Goal: Find specific page/section: Find specific page/section

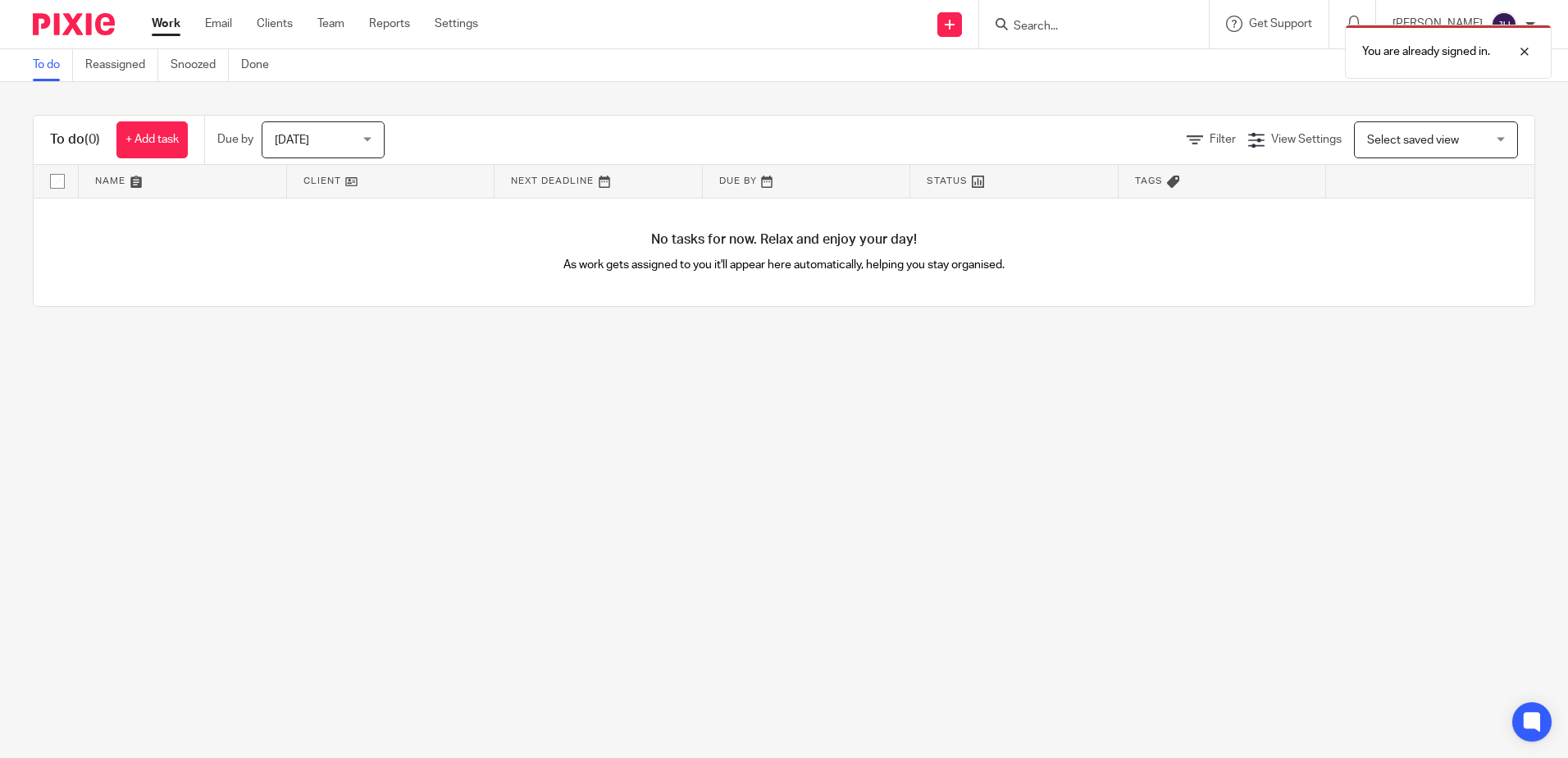
click at [1103, 24] on div "You are already signed in." at bounding box center [1167, 48] width 768 height 62
click at [1468, 50] on p "You are already signed in." at bounding box center [1426, 52] width 128 height 17
click at [1087, 30] on input "Search" at bounding box center [1086, 27] width 148 height 15
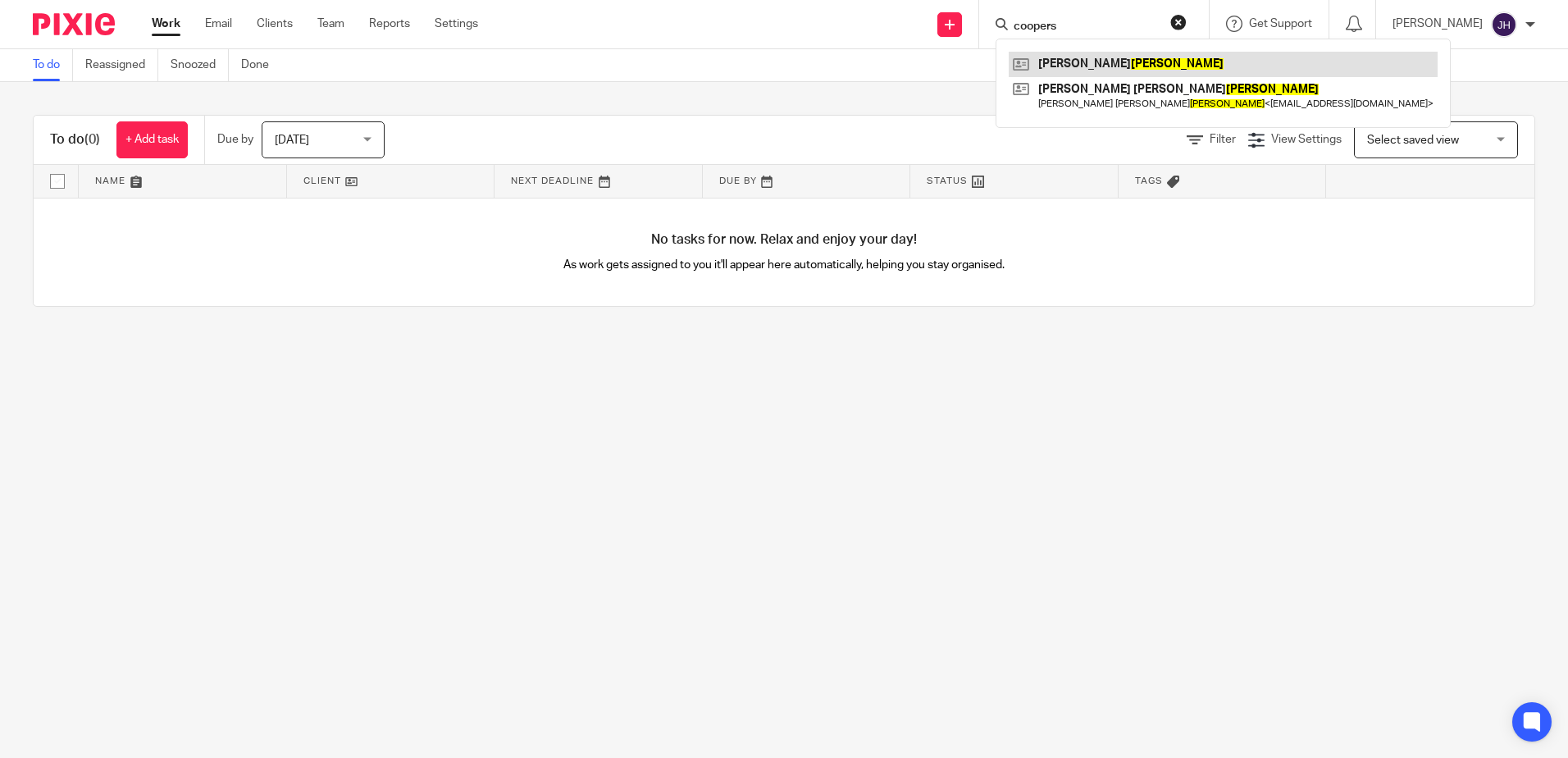
type input "coopers"
click at [1107, 70] on link at bounding box center [1223, 64] width 429 height 24
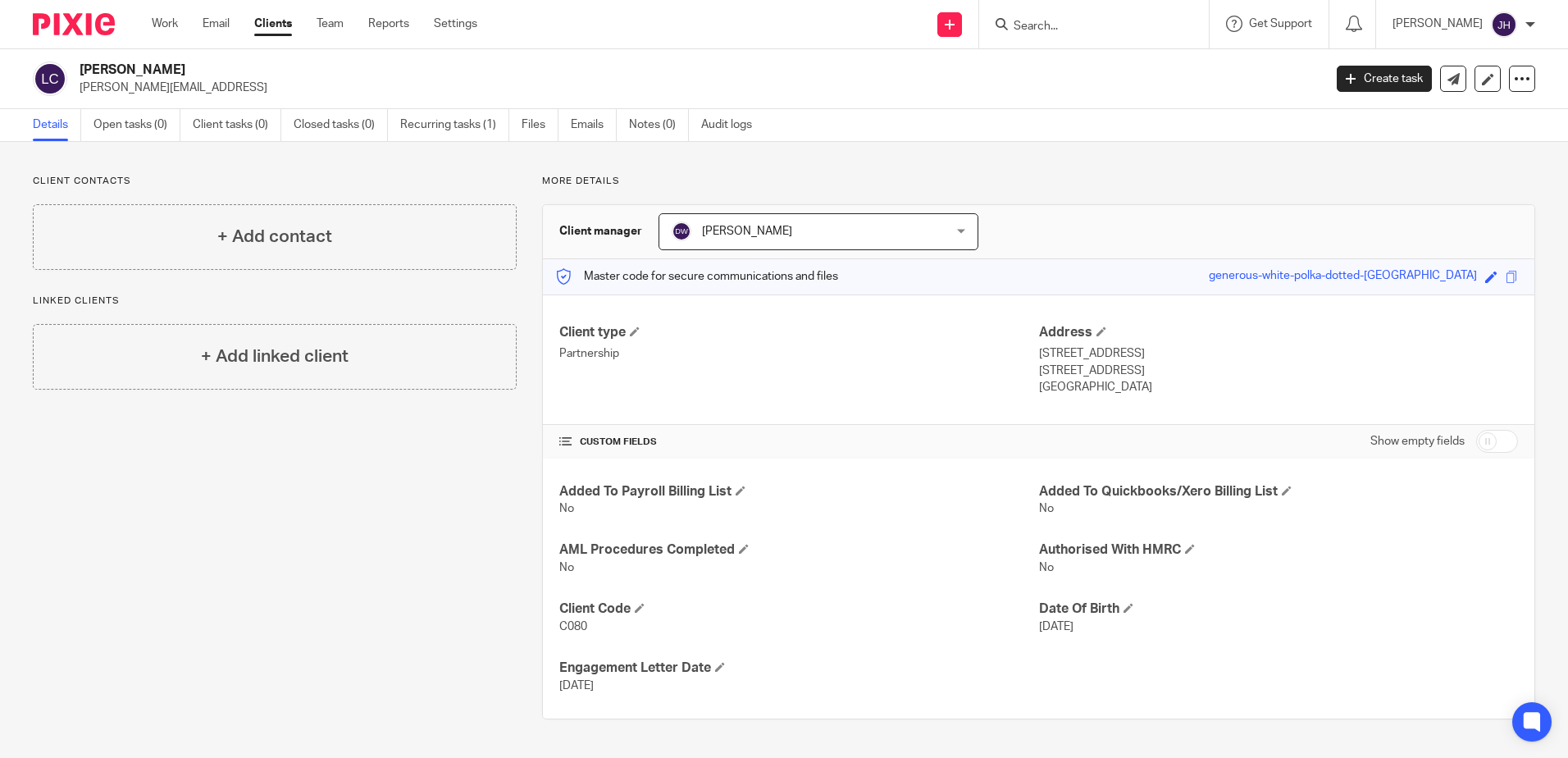
click at [282, 25] on link "Clients" at bounding box center [273, 24] width 38 height 17
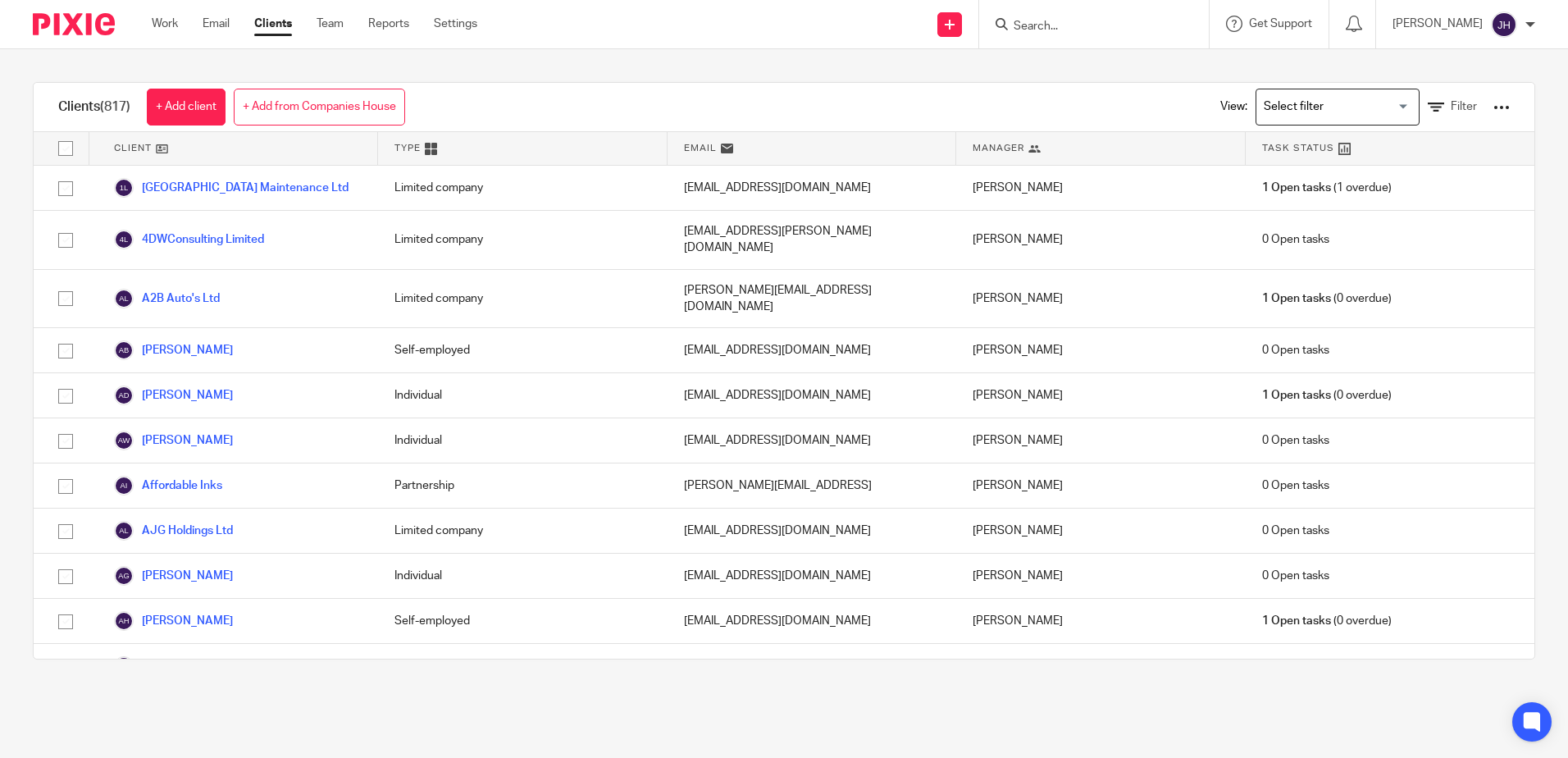
click at [1379, 105] on input "Search for option" at bounding box center [1334, 107] width 152 height 29
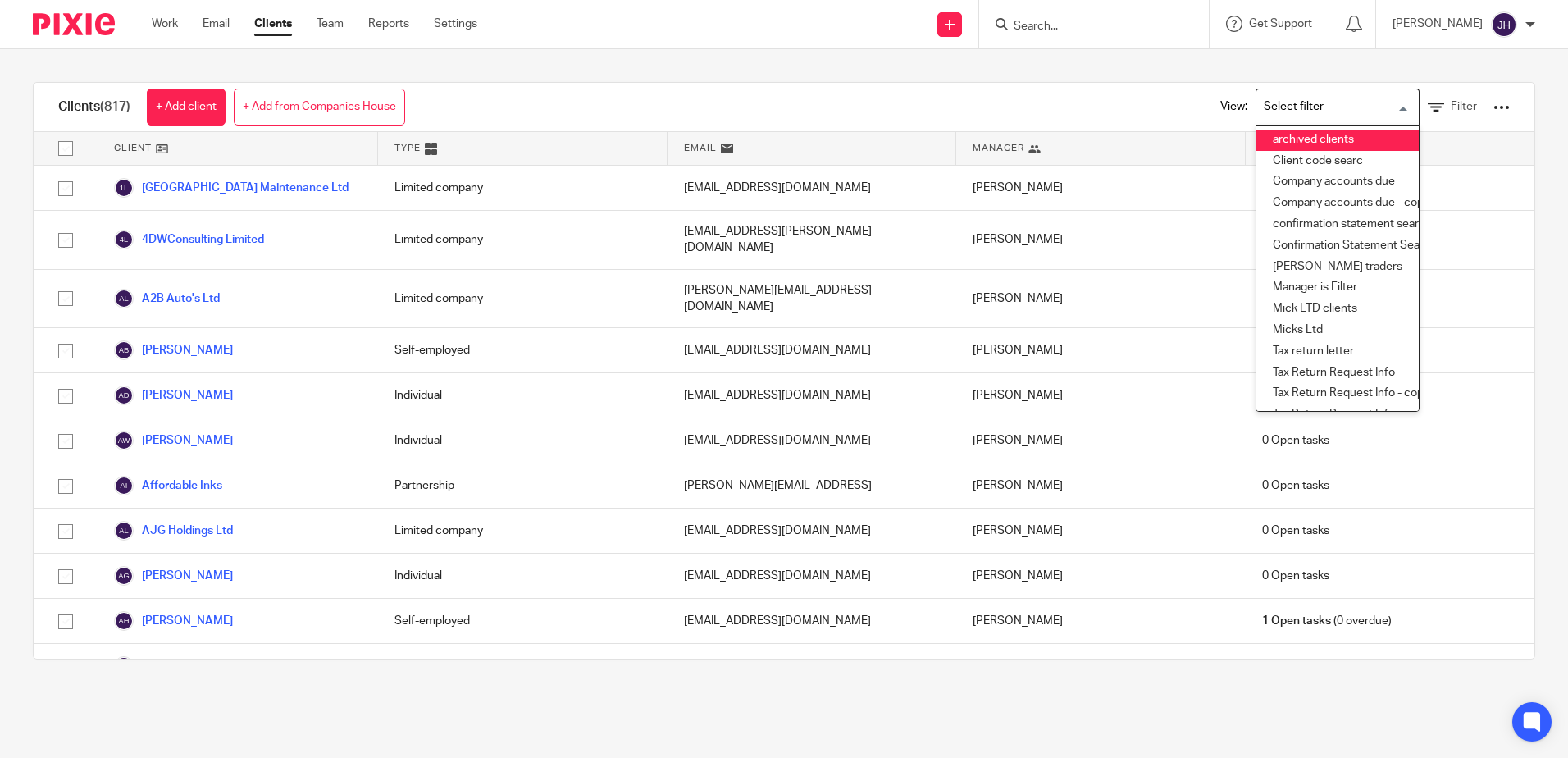
click at [1293, 139] on li "archived clients" at bounding box center [1337, 139] width 162 height 21
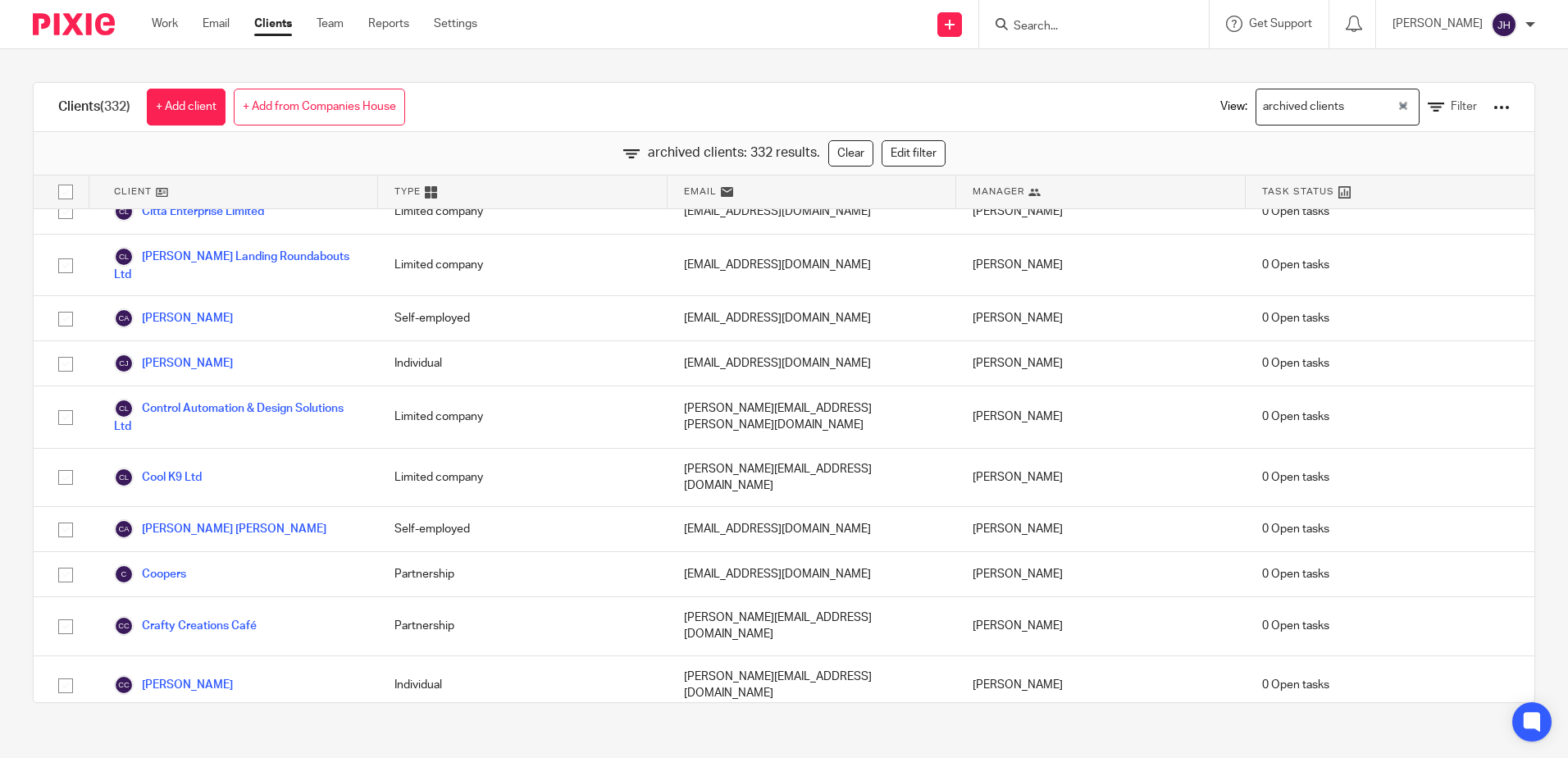
scroll to position [2526, 0]
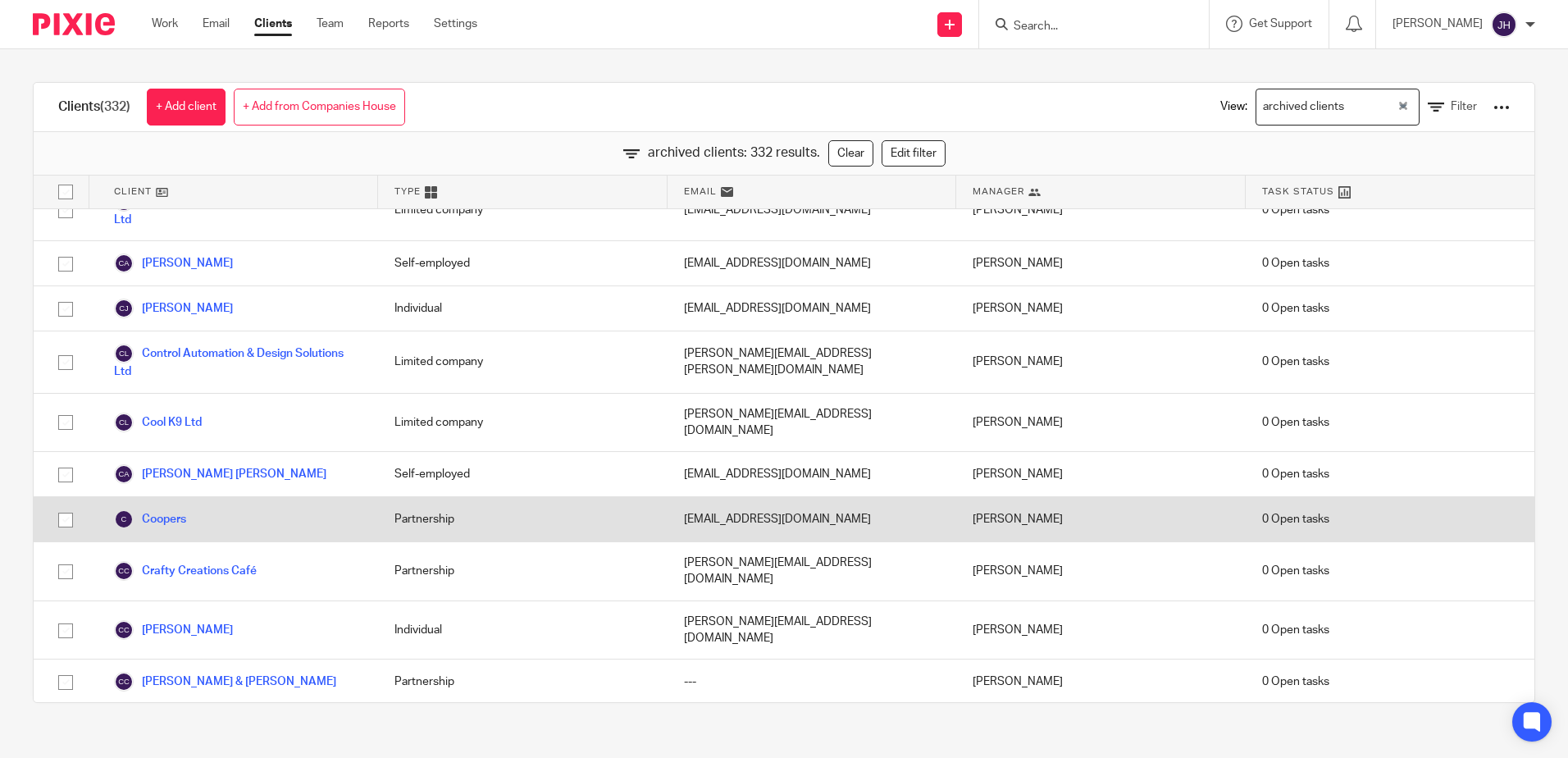
click at [217, 497] on div "Coopers" at bounding box center [233, 519] width 289 height 45
click at [82, 497] on div at bounding box center [61, 519] width 55 height 45
click at [153, 509] on link "Coopers" at bounding box center [150, 518] width 72 height 19
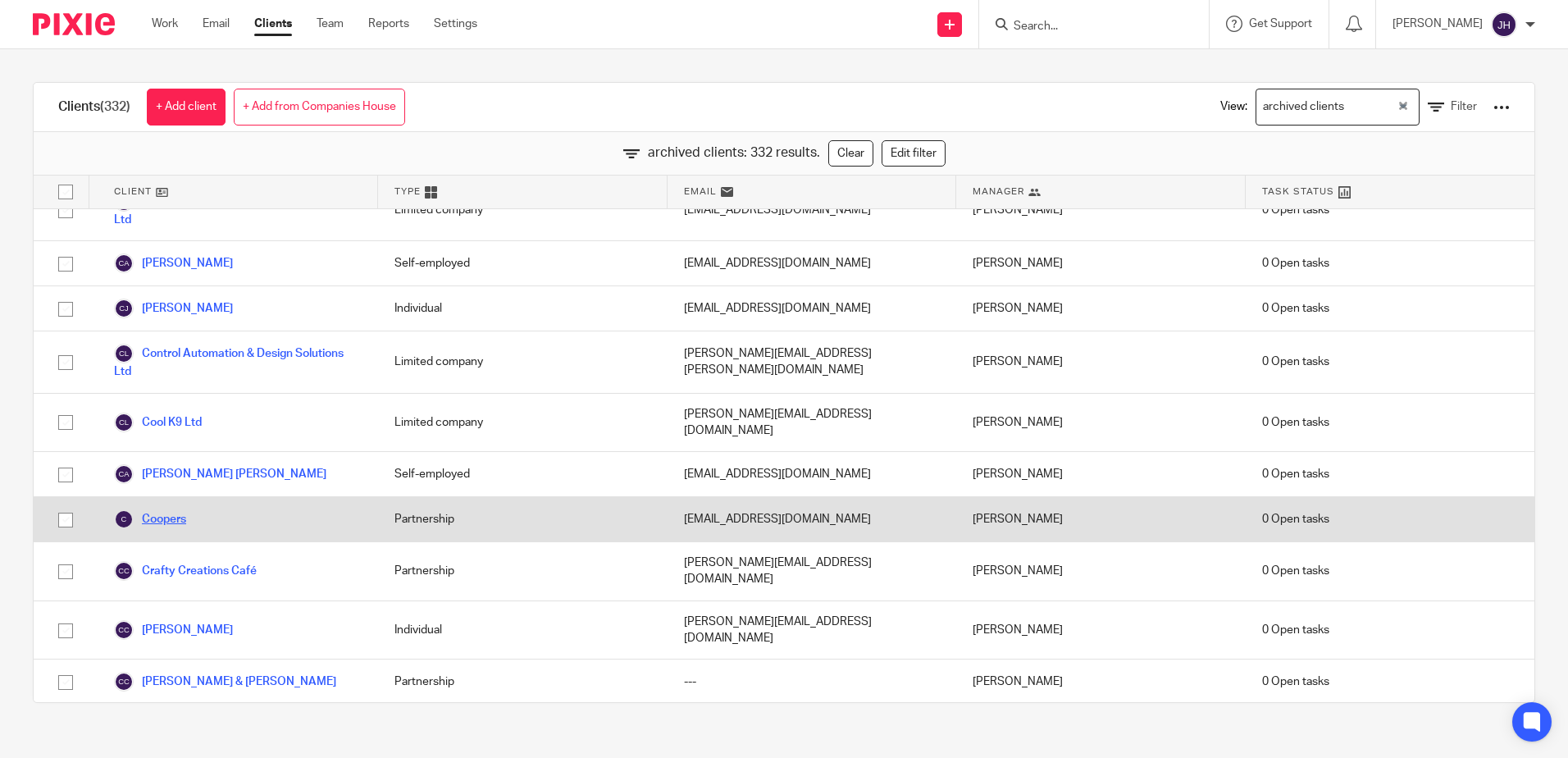
click at [153, 509] on link "Coopers" at bounding box center [150, 518] width 72 height 19
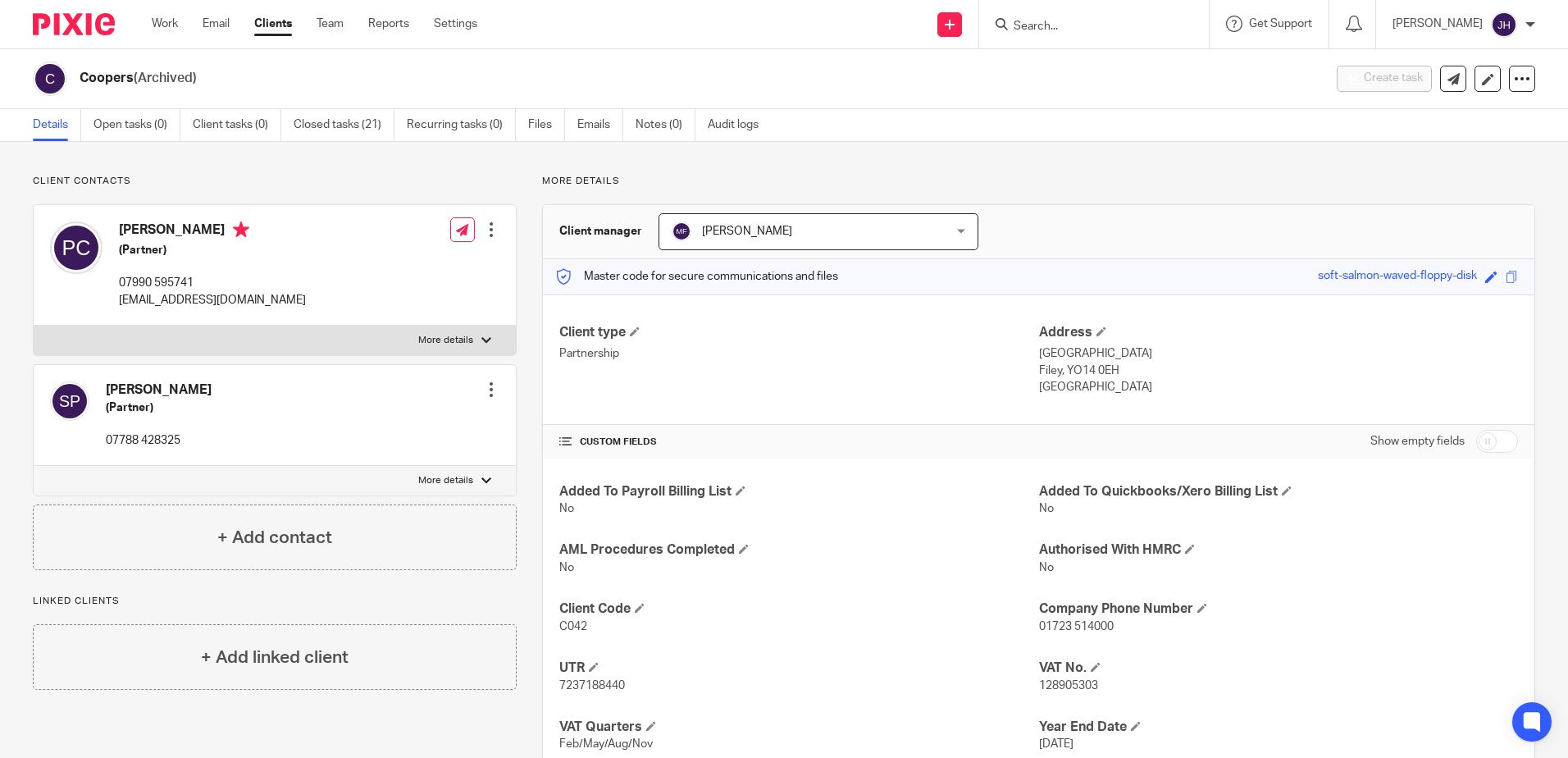
drag, startPoint x: 1554, startPoint y: 219, endPoint x: 1552, endPoint y: 249, distance: 30.1
click at [1552, 249] on div "Client contacts Phillip Cooper (Partner) 07990 595741 cooperashley@hotmail.co.u…" at bounding box center [784, 476] width 1568 height 670
click at [213, 24] on link "Email" at bounding box center [216, 24] width 27 height 17
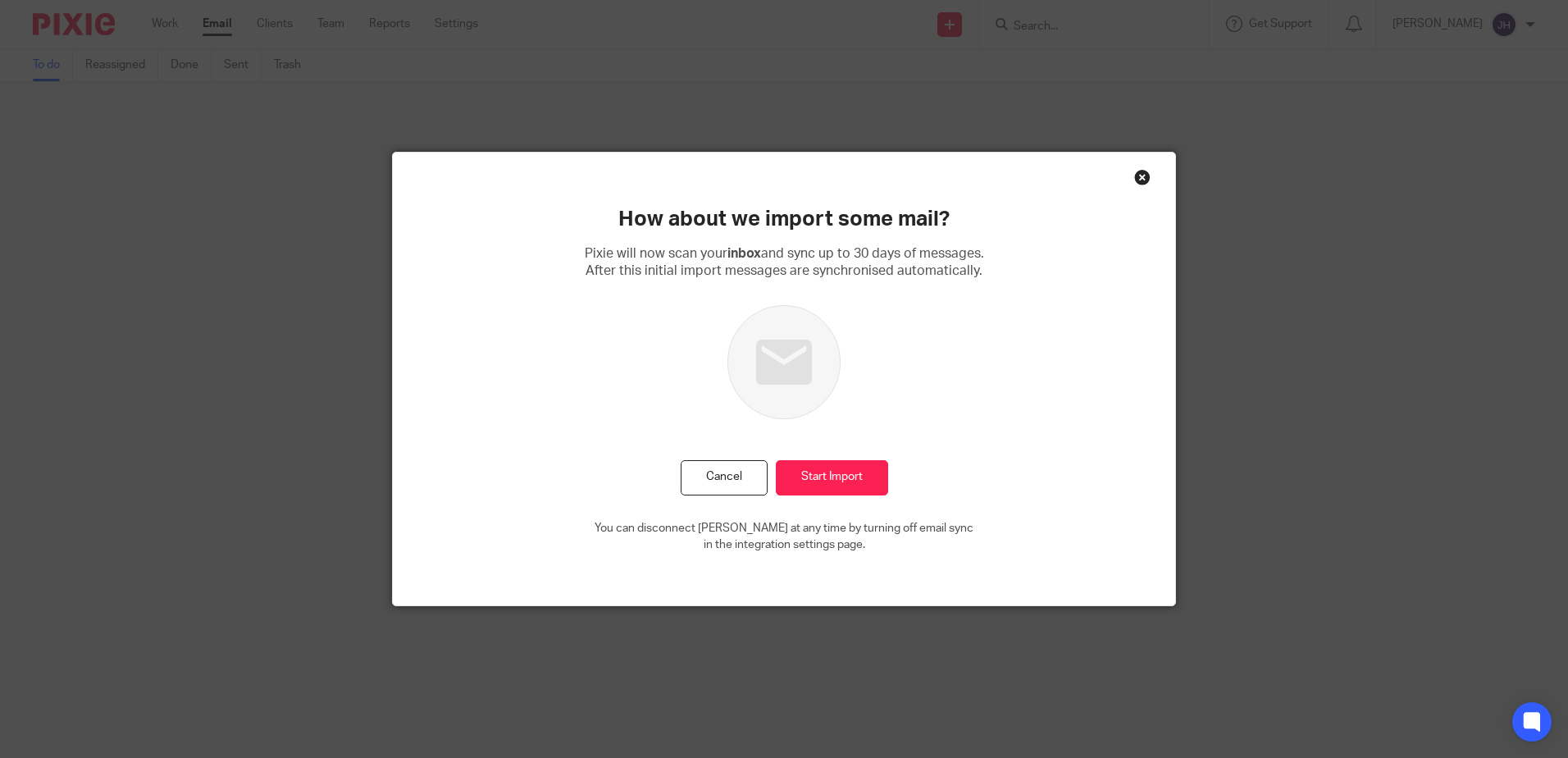
click at [1139, 176] on div "Close this dialog window" at bounding box center [1142, 177] width 17 height 17
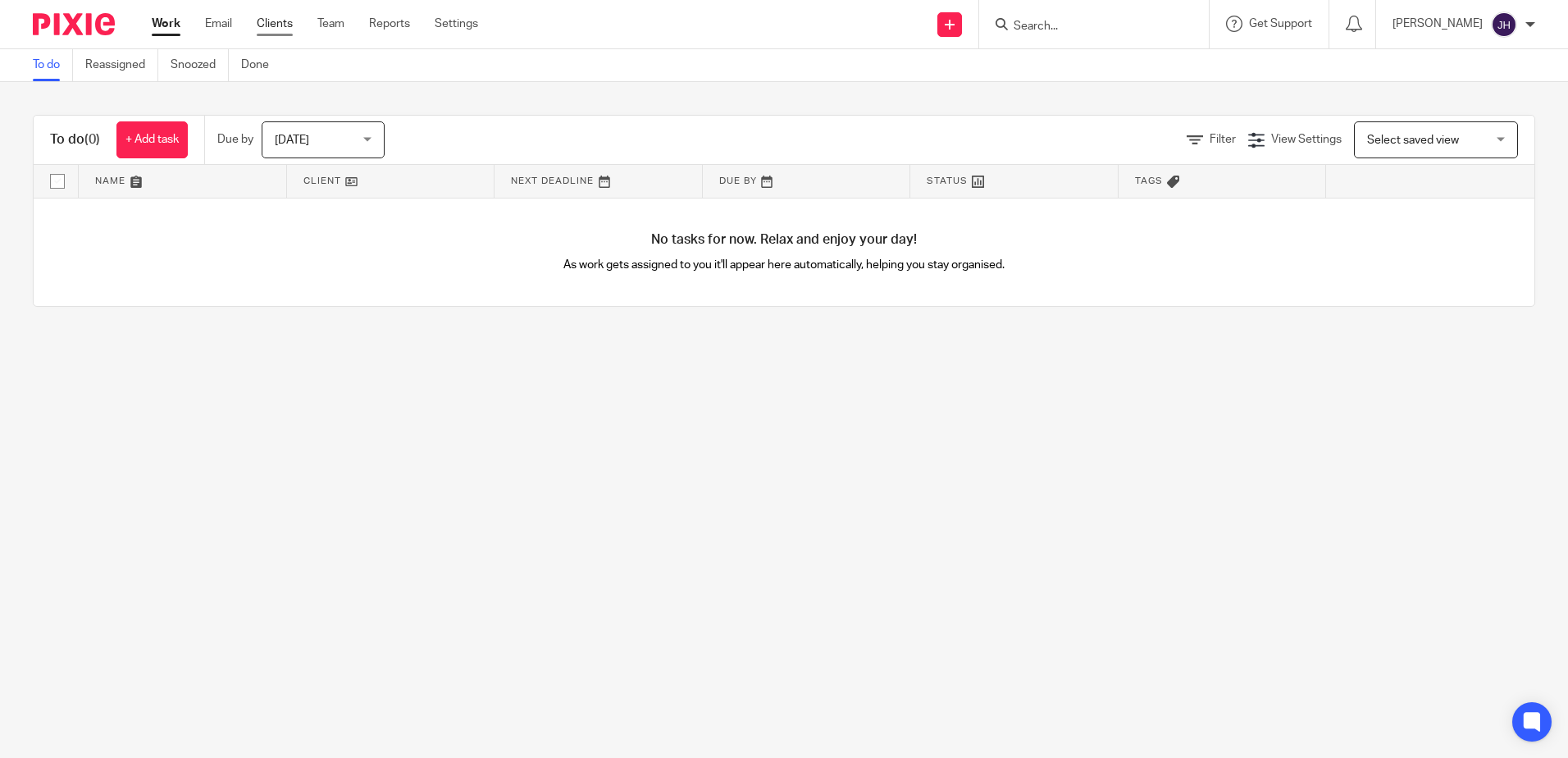
click at [267, 28] on link "Clients" at bounding box center [275, 24] width 36 height 17
click at [1121, 35] on div at bounding box center [1093, 24] width 229 height 49
click at [1099, 25] on input "Search" at bounding box center [1086, 27] width 148 height 15
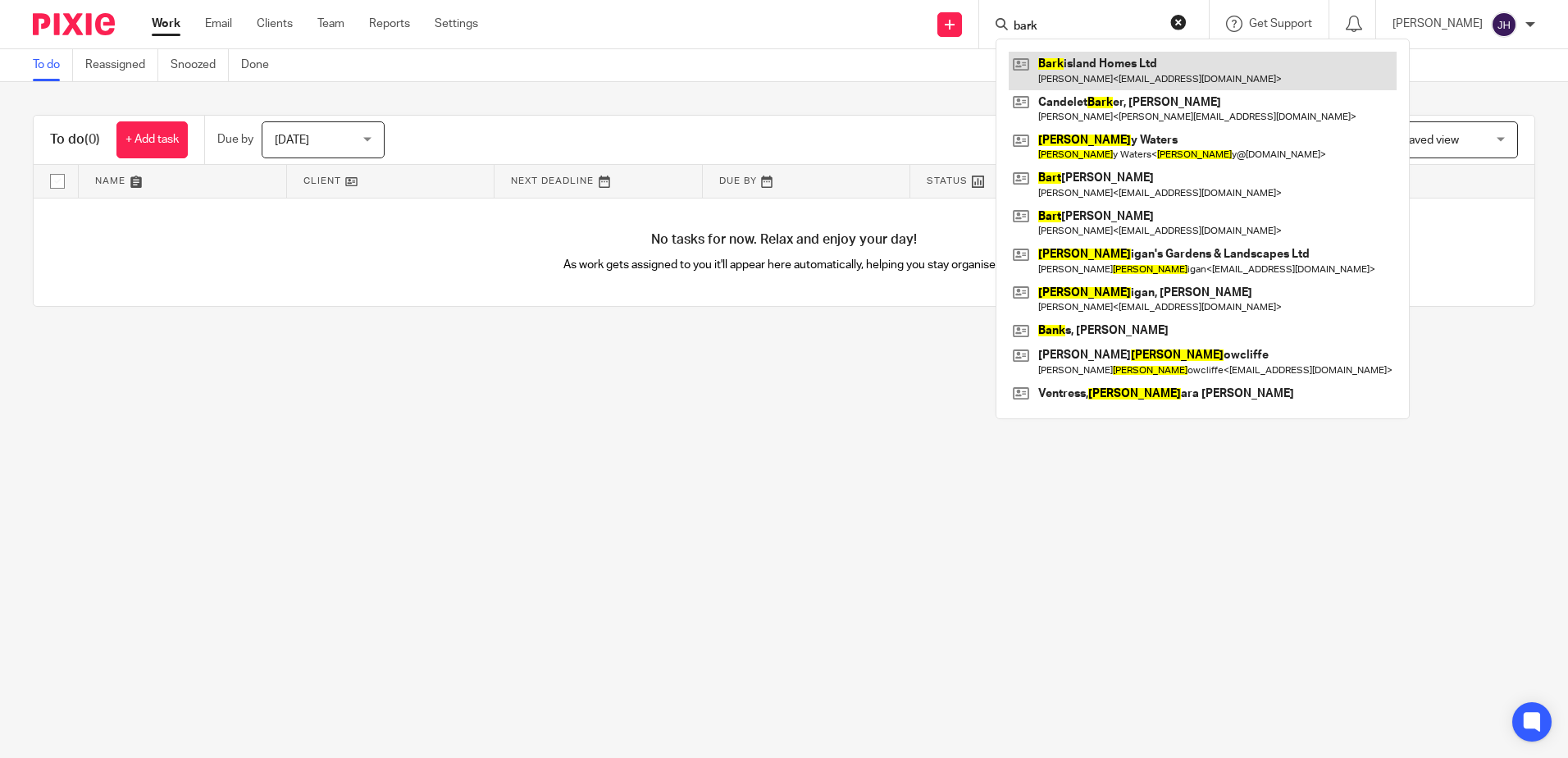
type input "bark"
click at [1100, 73] on link at bounding box center [1203, 71] width 388 height 38
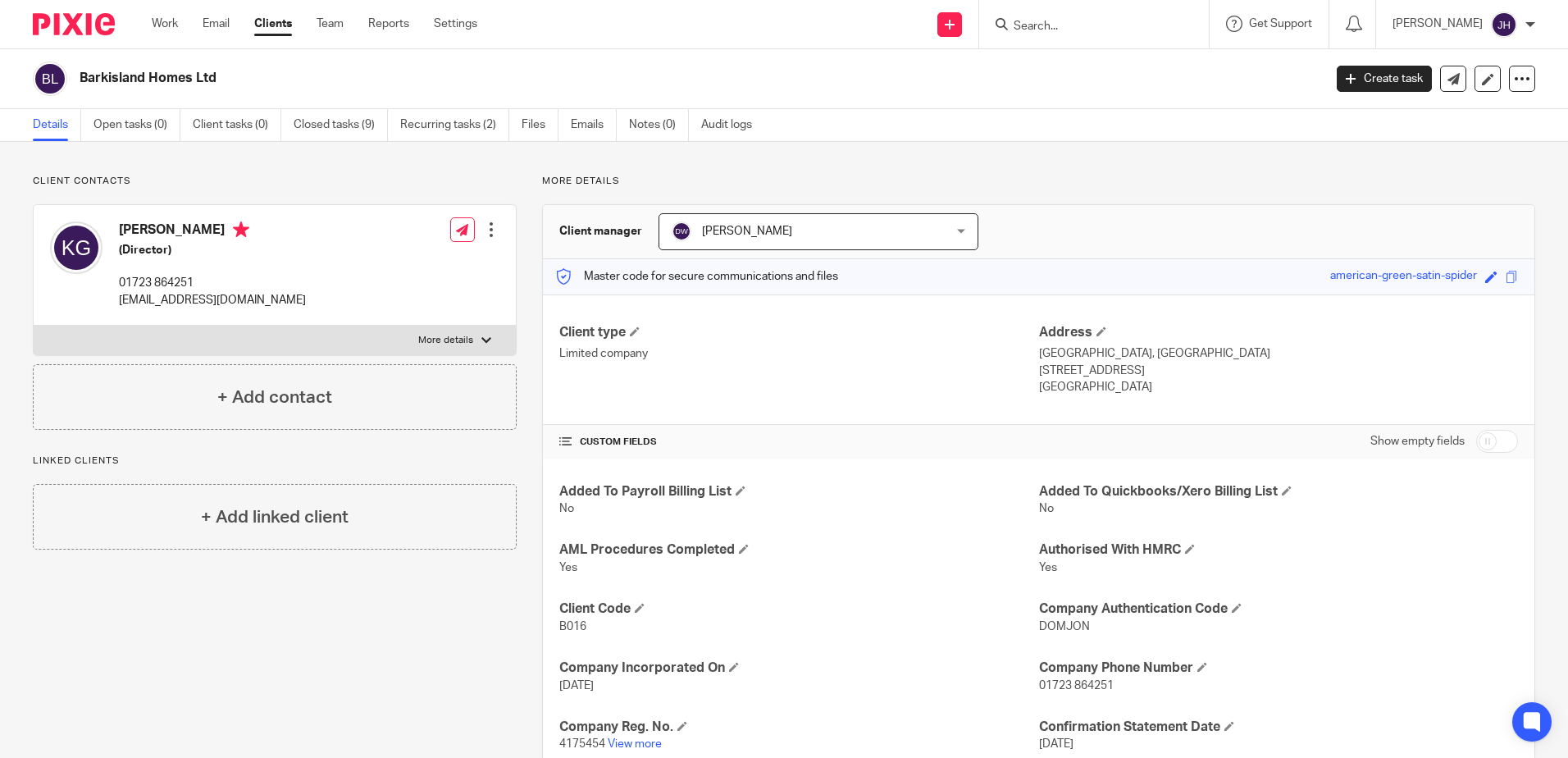
click at [1096, 25] on input "Search" at bounding box center [1086, 27] width 148 height 15
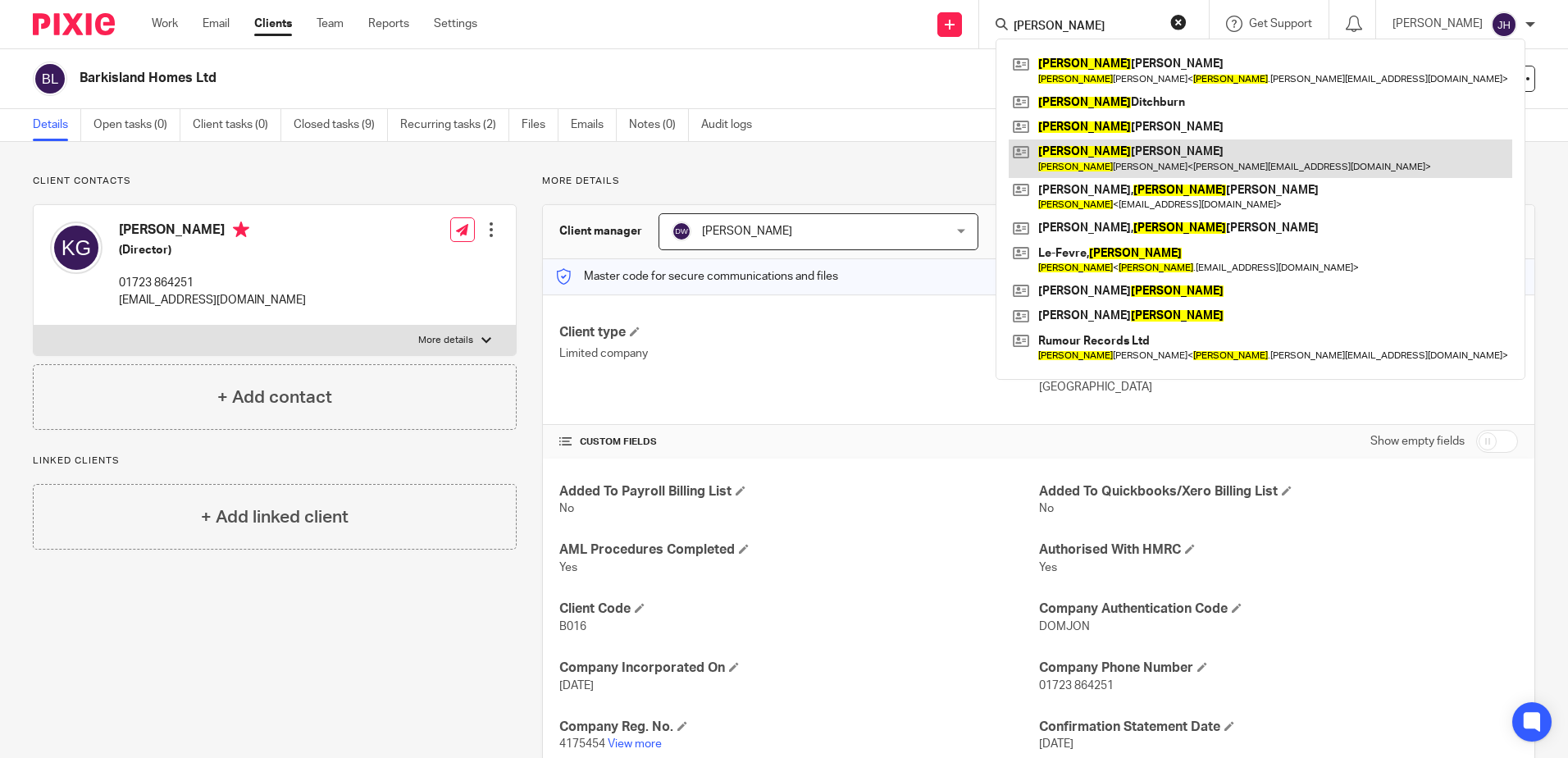
type input "ian"
click at [1102, 157] on link at bounding box center [1260, 158] width 503 height 38
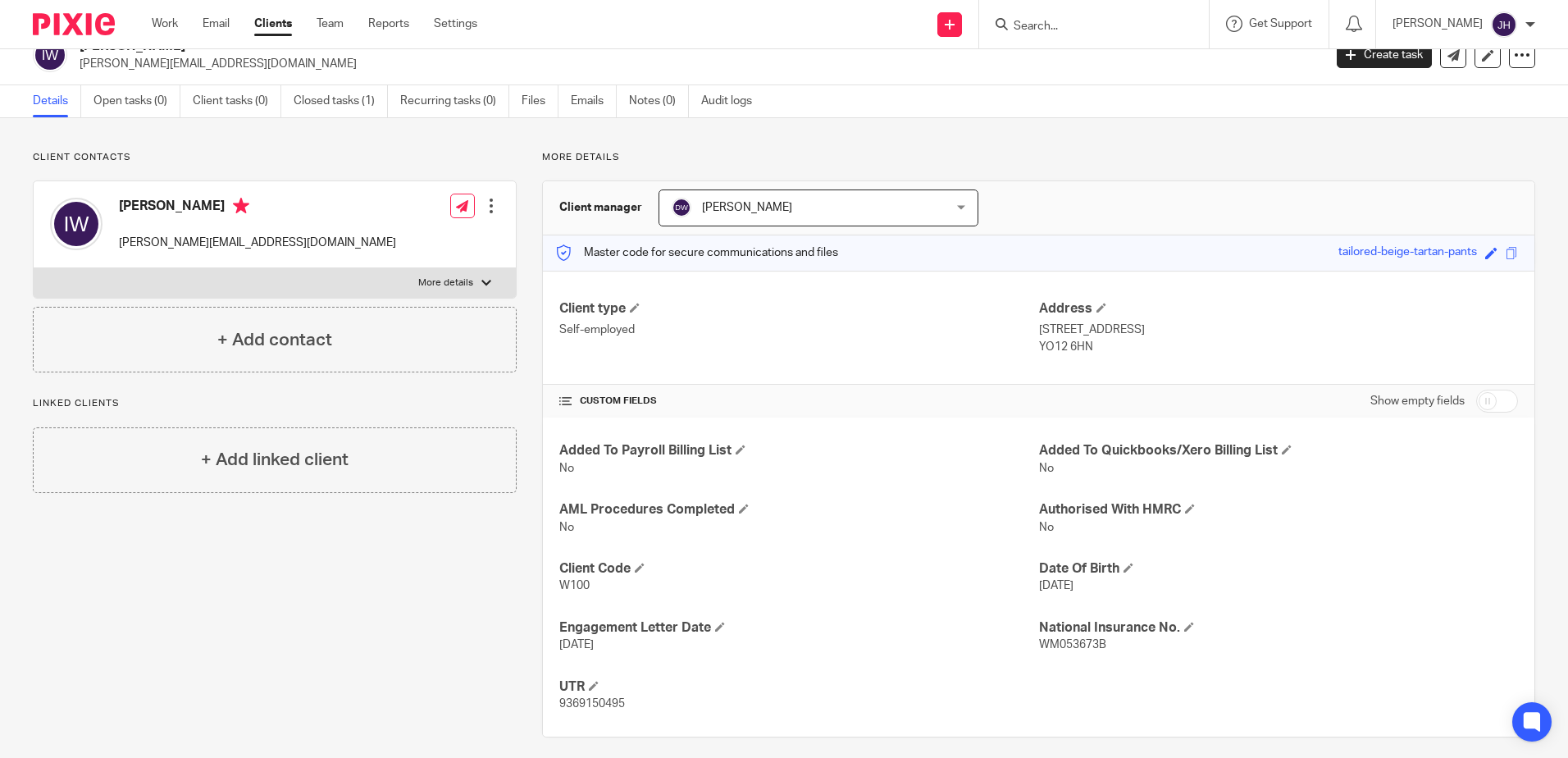
scroll to position [36, 0]
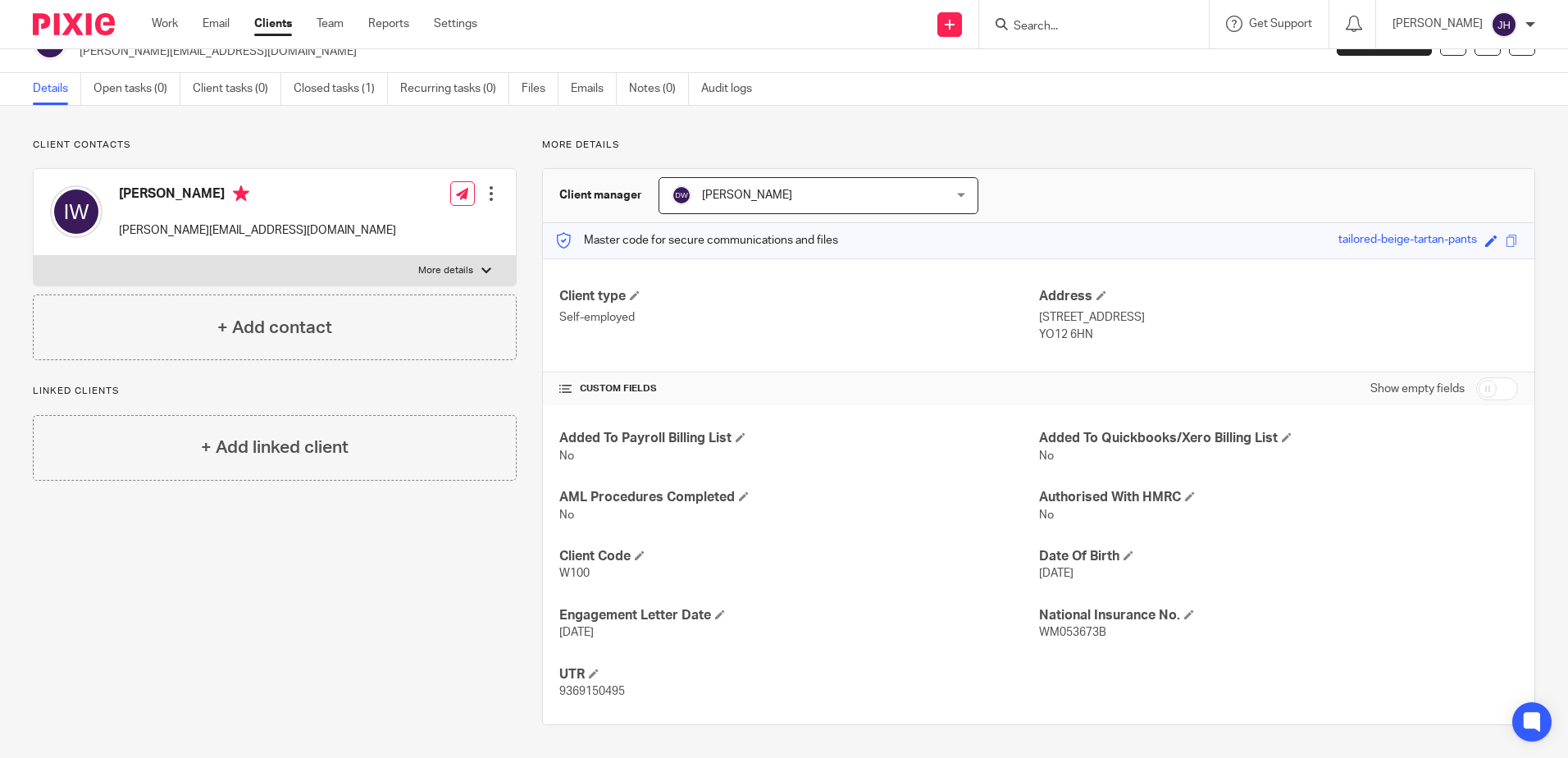
click at [1076, 30] on input "Search" at bounding box center [1086, 27] width 148 height 15
type input "hanco"
click at [1079, 62] on link at bounding box center [1167, 71] width 318 height 38
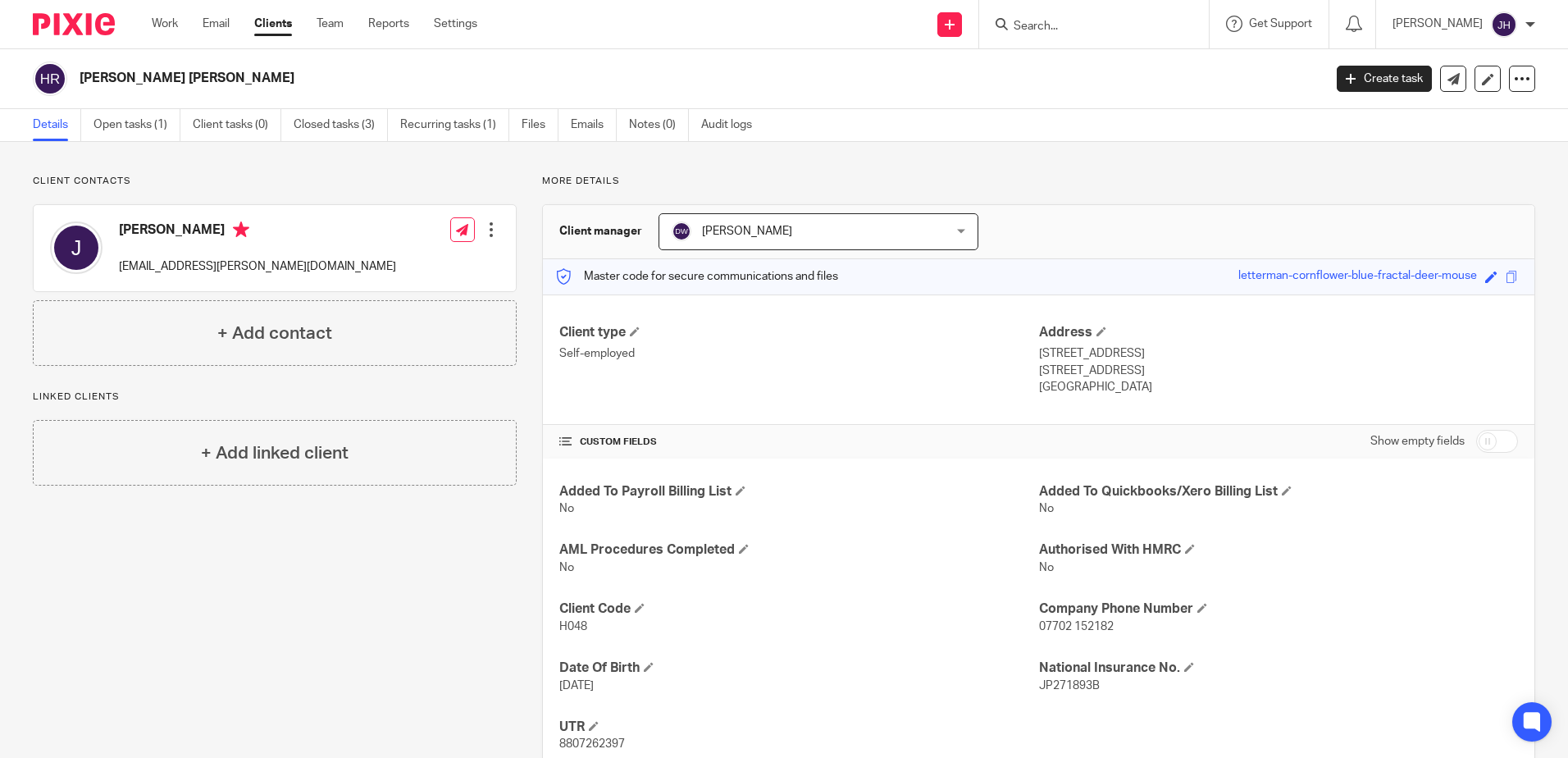
click at [1106, 26] on input "Search" at bounding box center [1086, 27] width 148 height 15
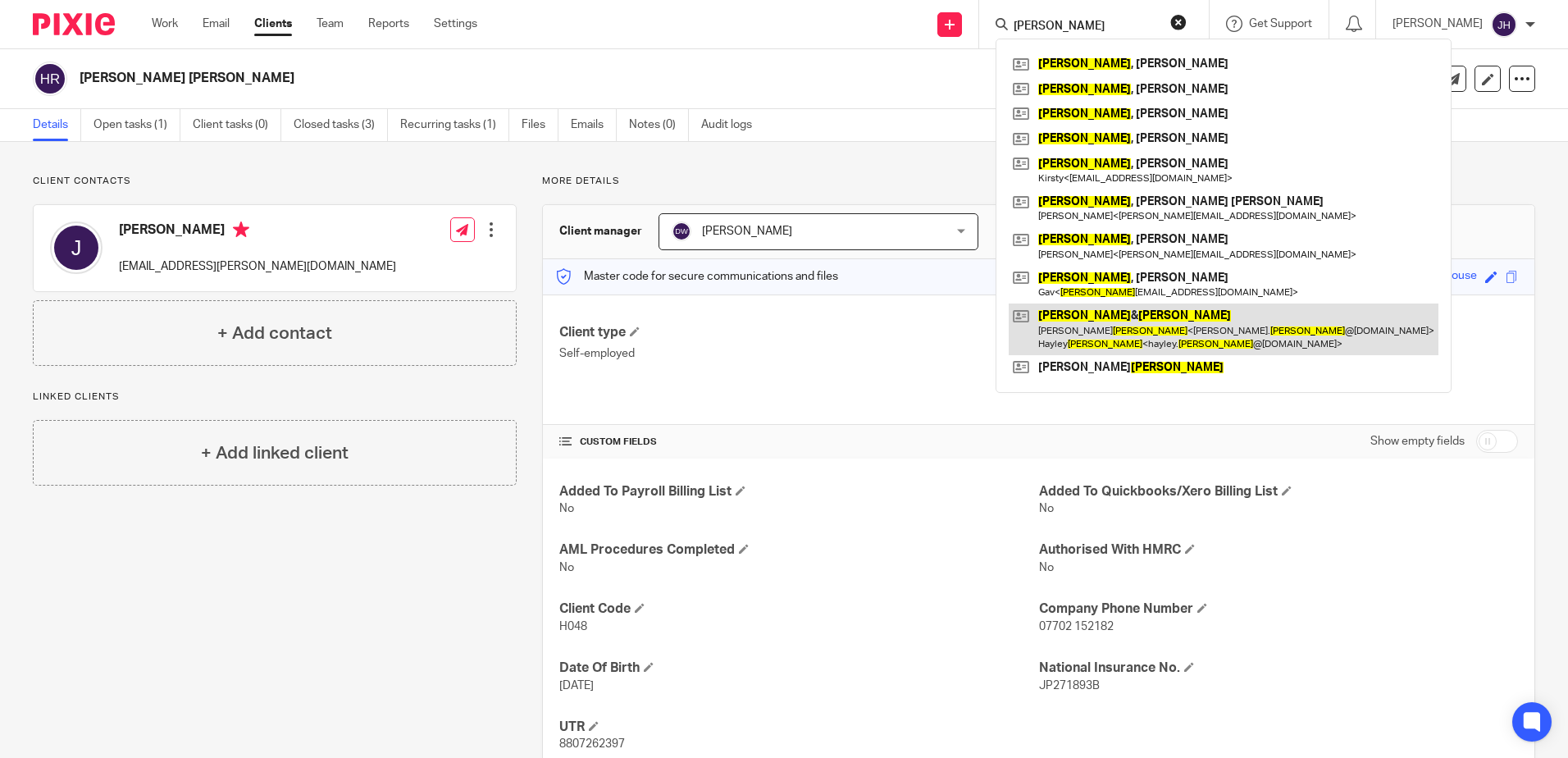
type input "ward"
click at [1130, 328] on link at bounding box center [1224, 329] width 430 height 51
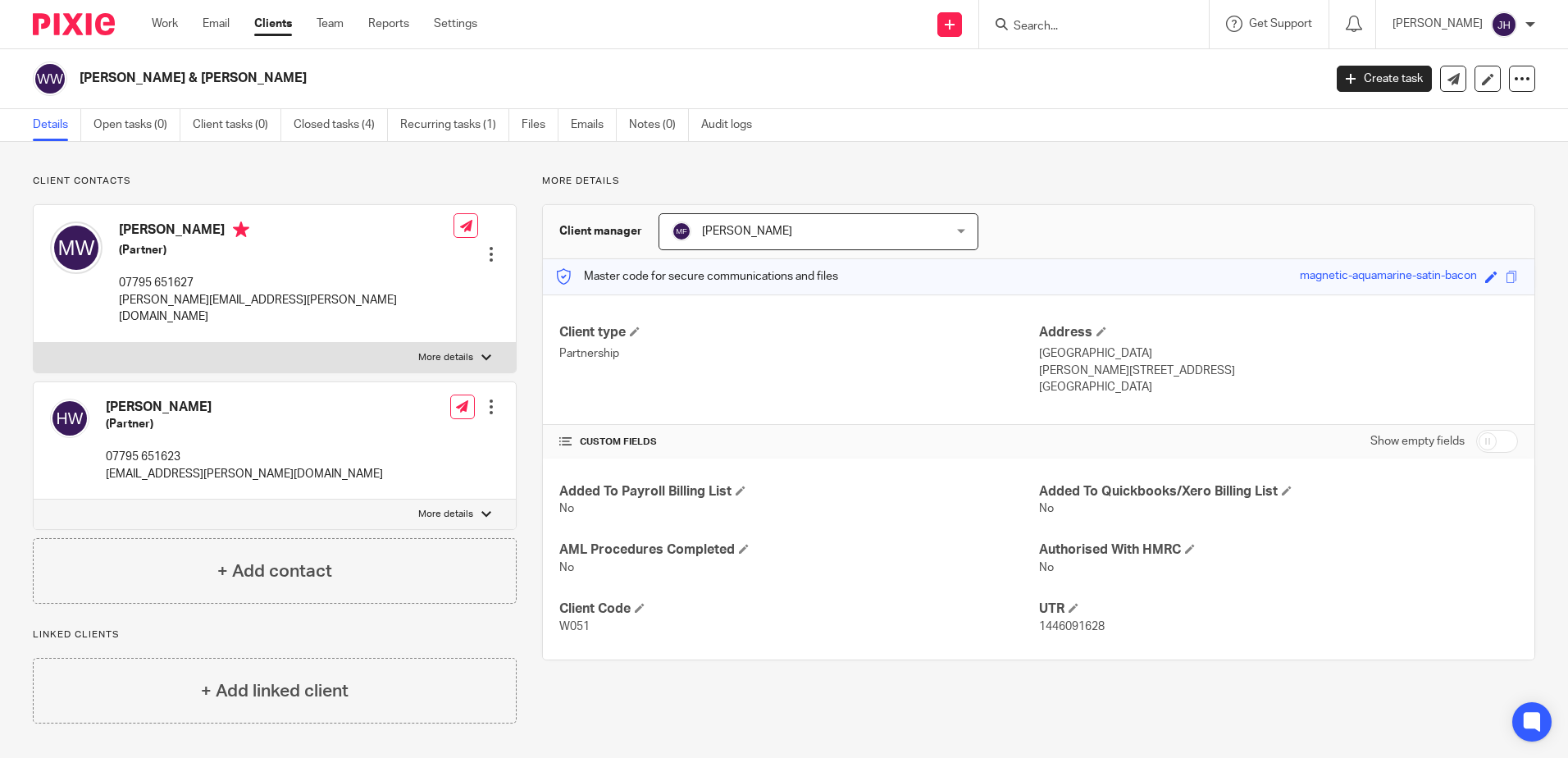
click at [1103, 25] on input "Search" at bounding box center [1086, 27] width 148 height 15
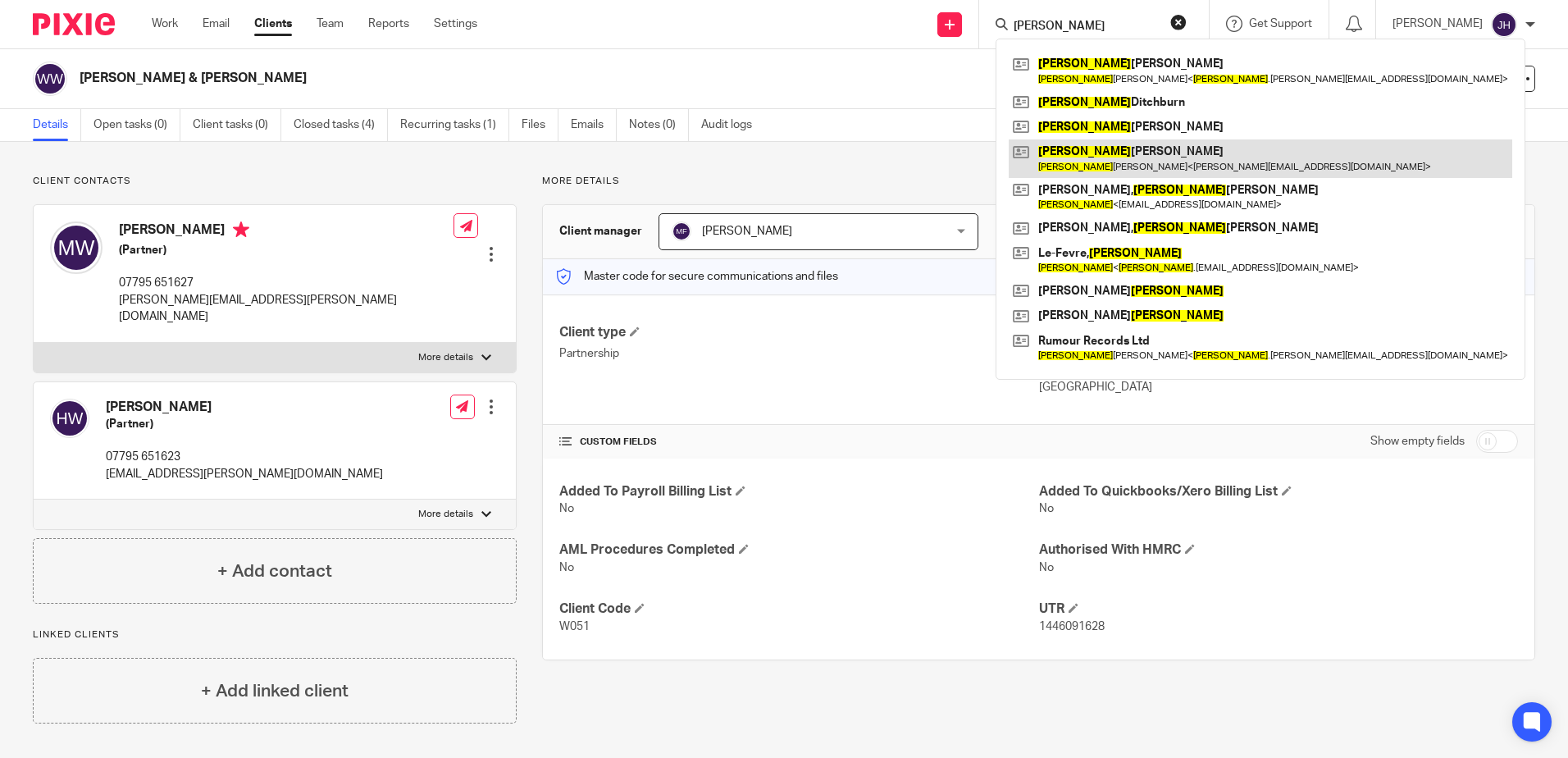
type input "[PERSON_NAME]"
click at [1101, 152] on link at bounding box center [1260, 158] width 503 height 38
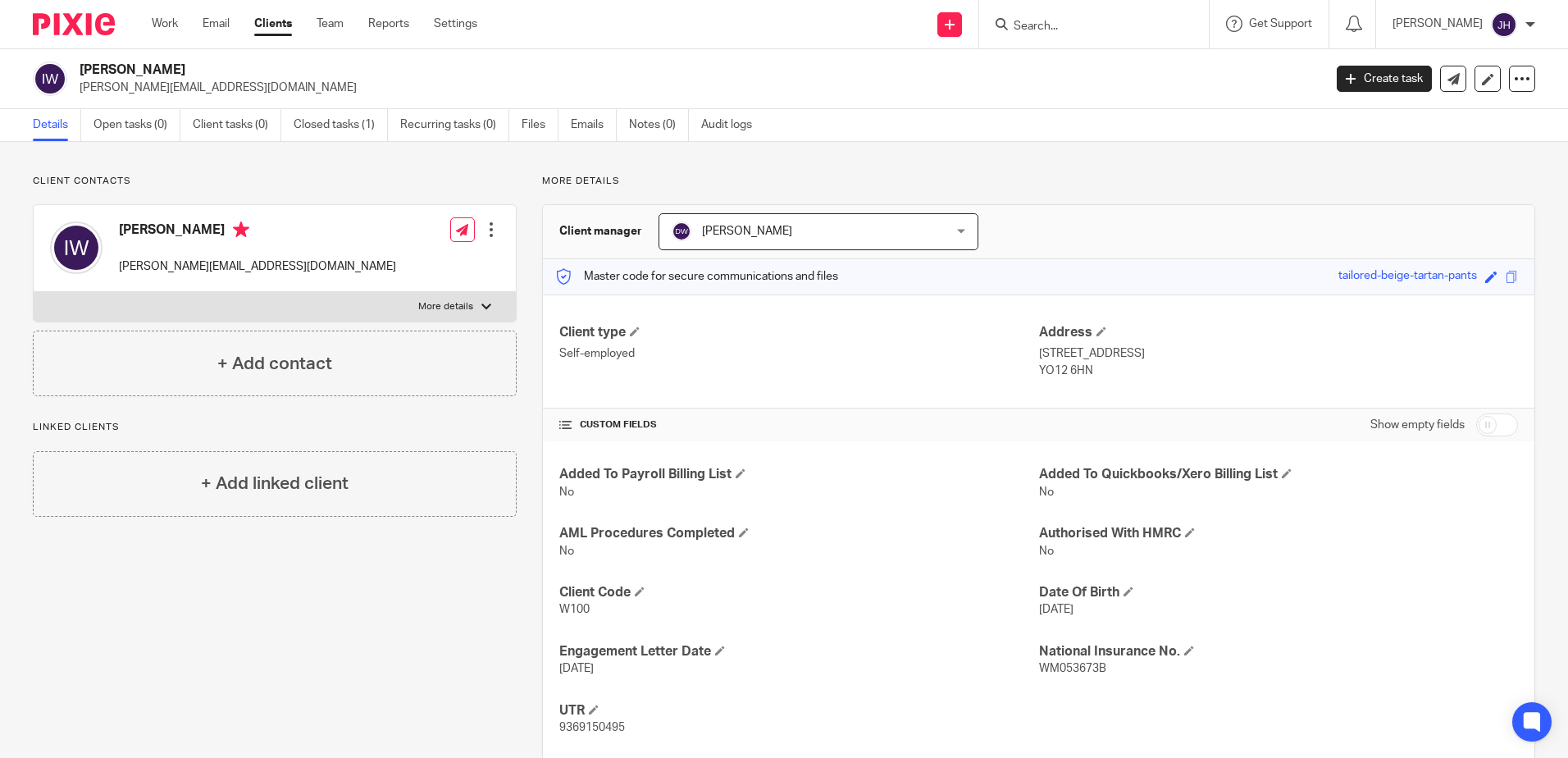
click at [1342, 246] on div "Client manager Dominic Watkins Dominic Watkins Dominic Watkins Jack Drydale Jit…" at bounding box center [1038, 232] width 991 height 54
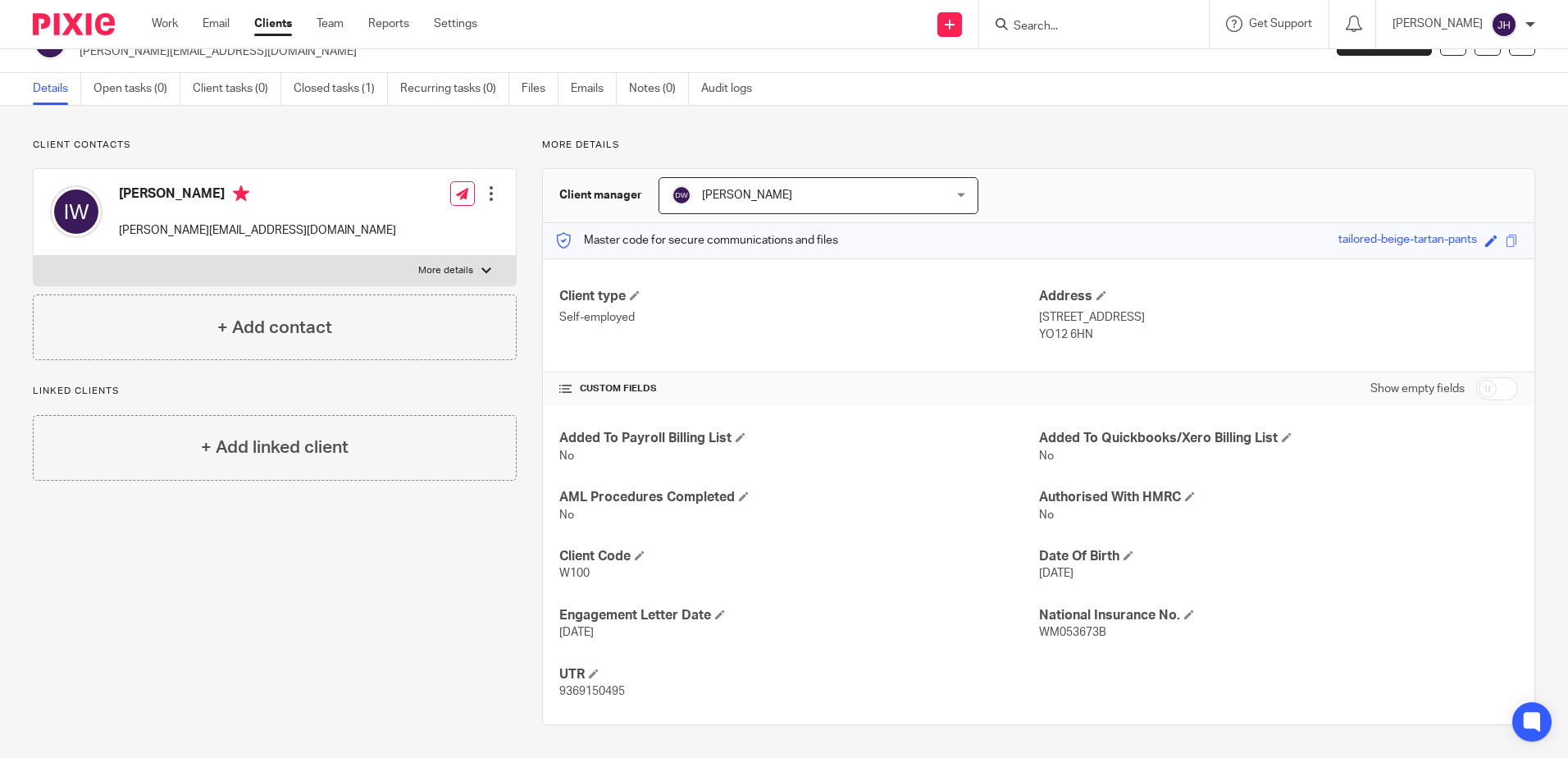
click at [1154, 29] on input "Search" at bounding box center [1086, 27] width 148 height 15
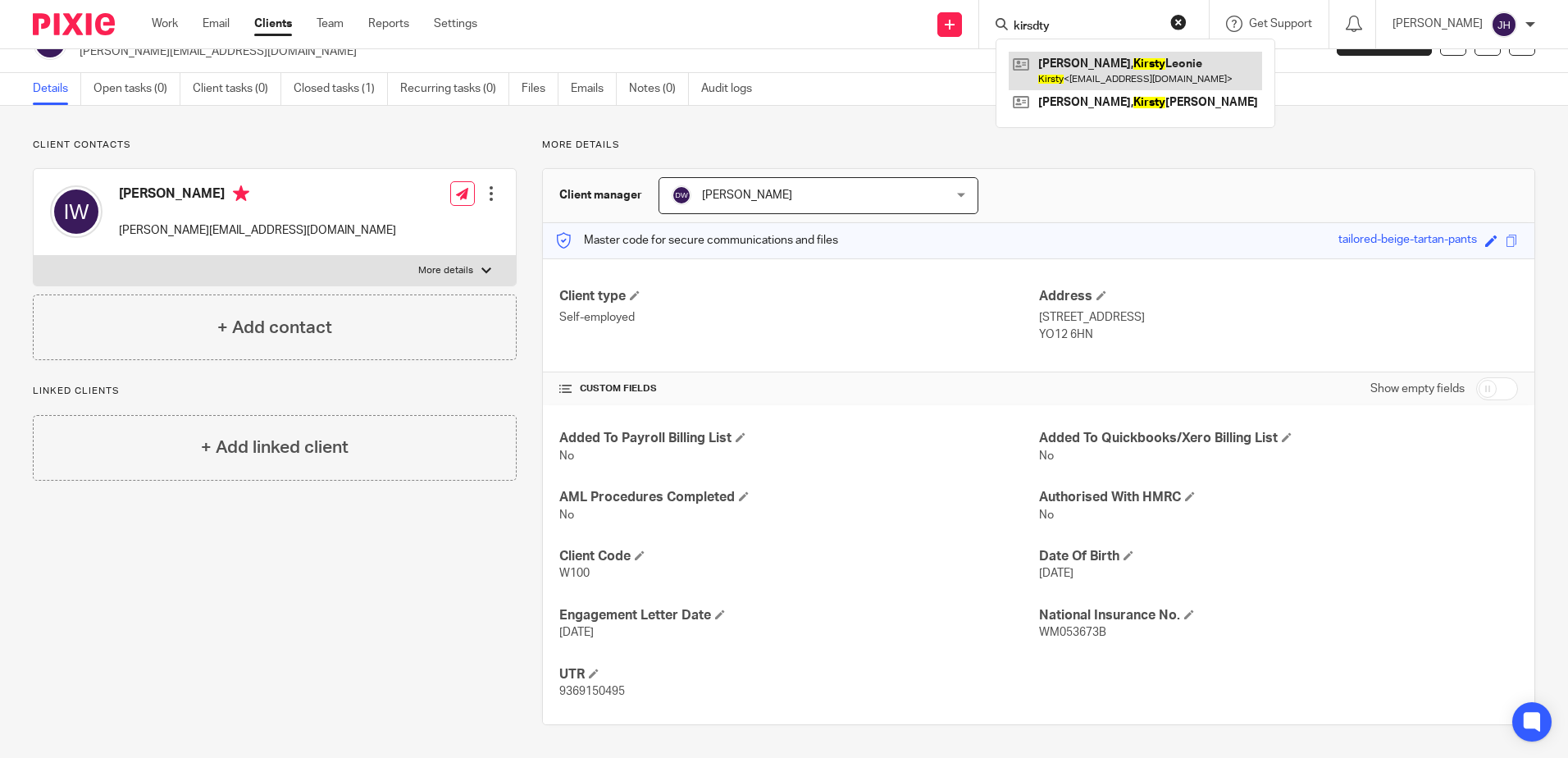
type input "kirsdty"
click at [1149, 69] on link at bounding box center [1135, 71] width 254 height 38
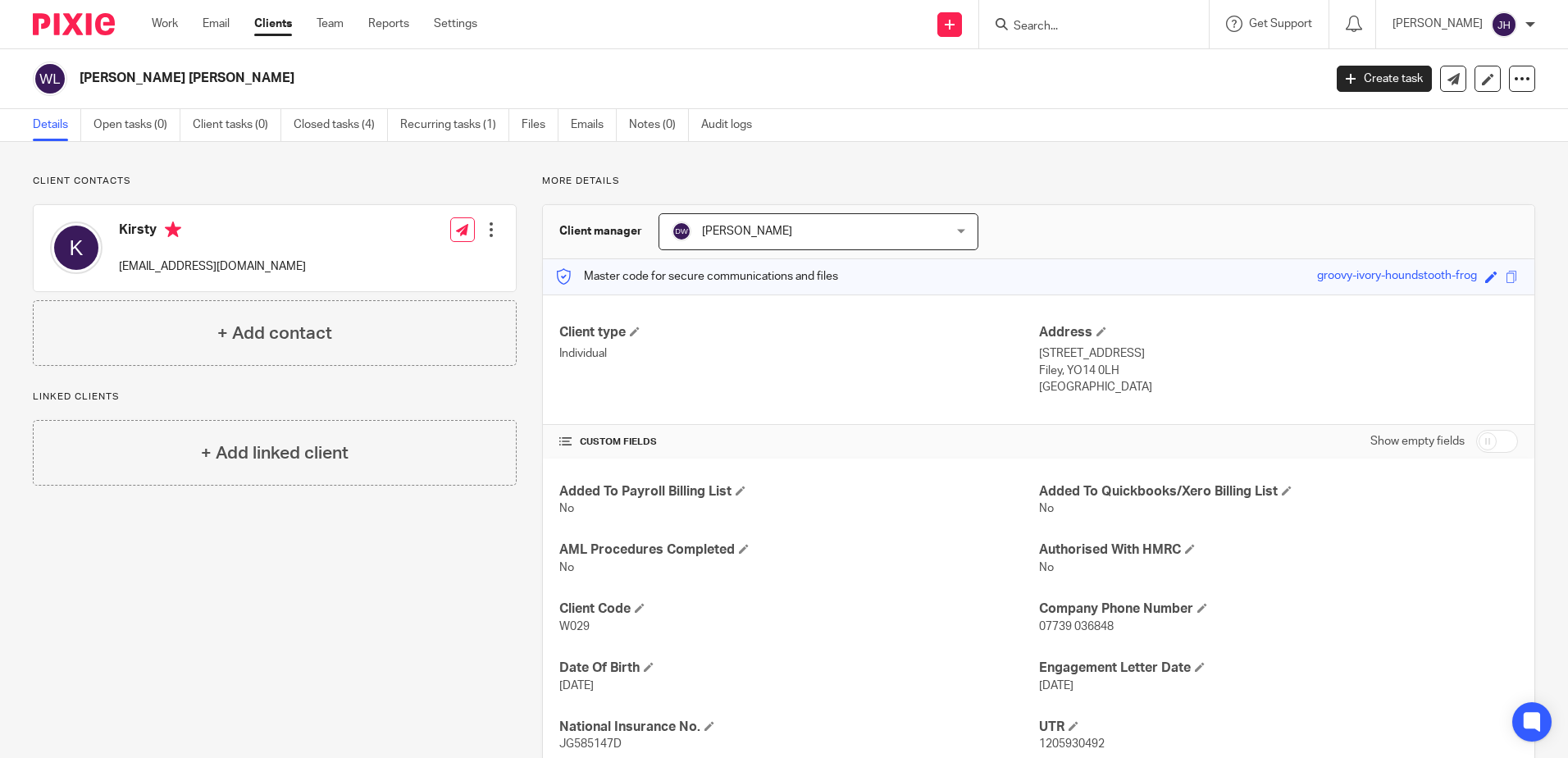
click at [1083, 25] on input "Search" at bounding box center [1086, 27] width 148 height 15
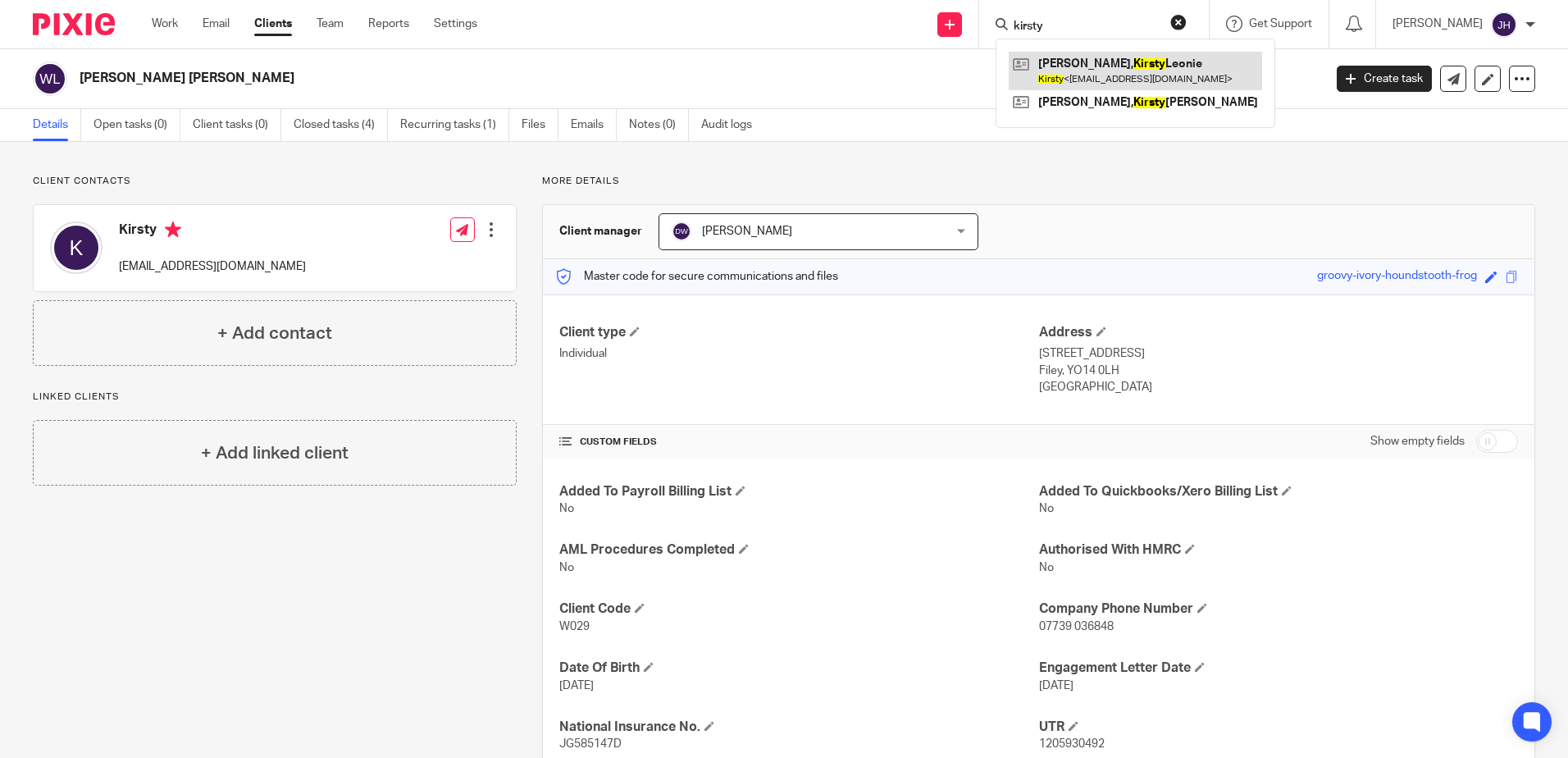
type input "kirsty"
click at [1104, 71] on link at bounding box center [1135, 71] width 254 height 38
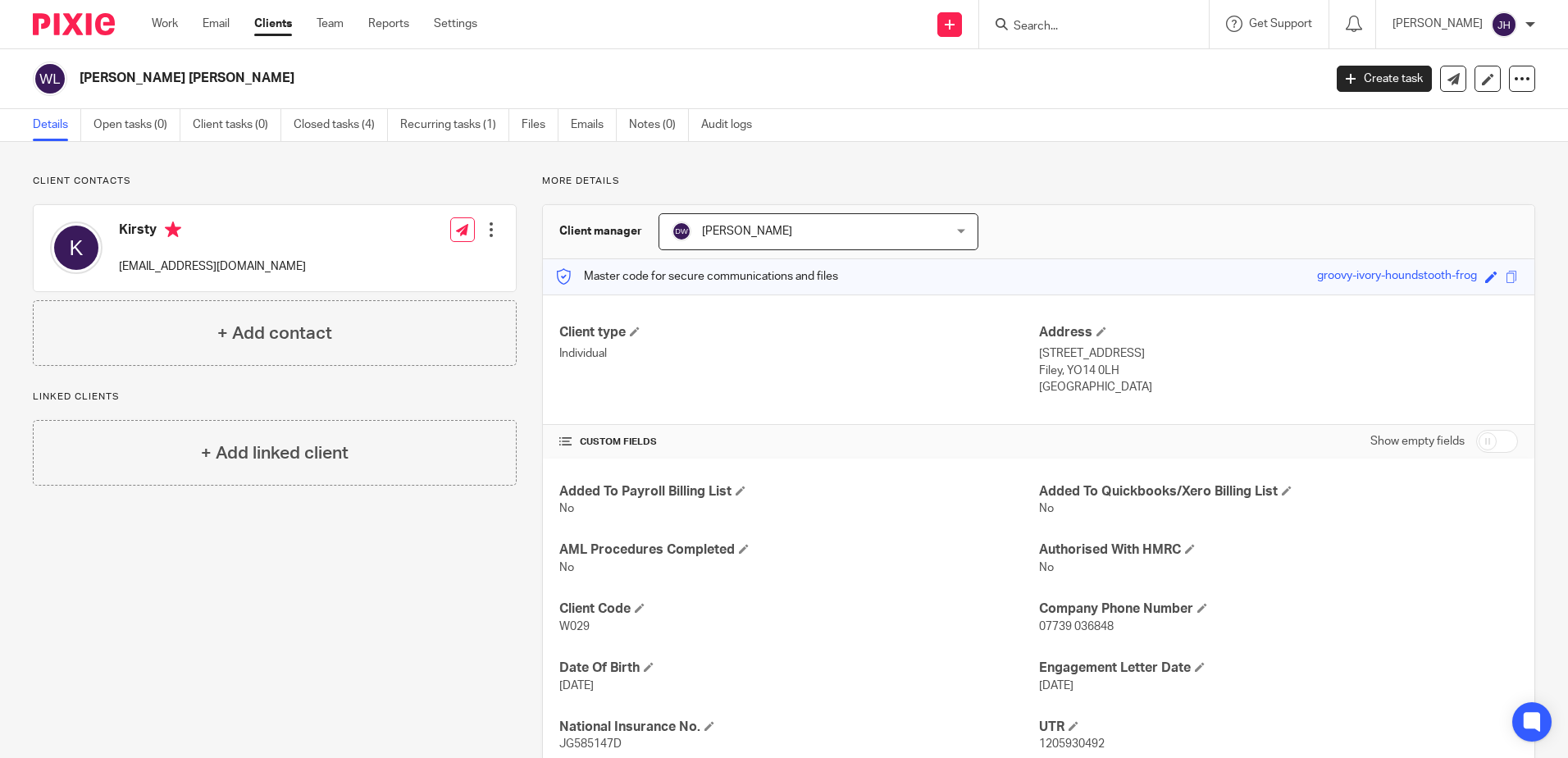
click at [1099, 29] on input "Search" at bounding box center [1086, 27] width 148 height 15
click at [1120, 24] on input "Search" at bounding box center [1086, 27] width 148 height 15
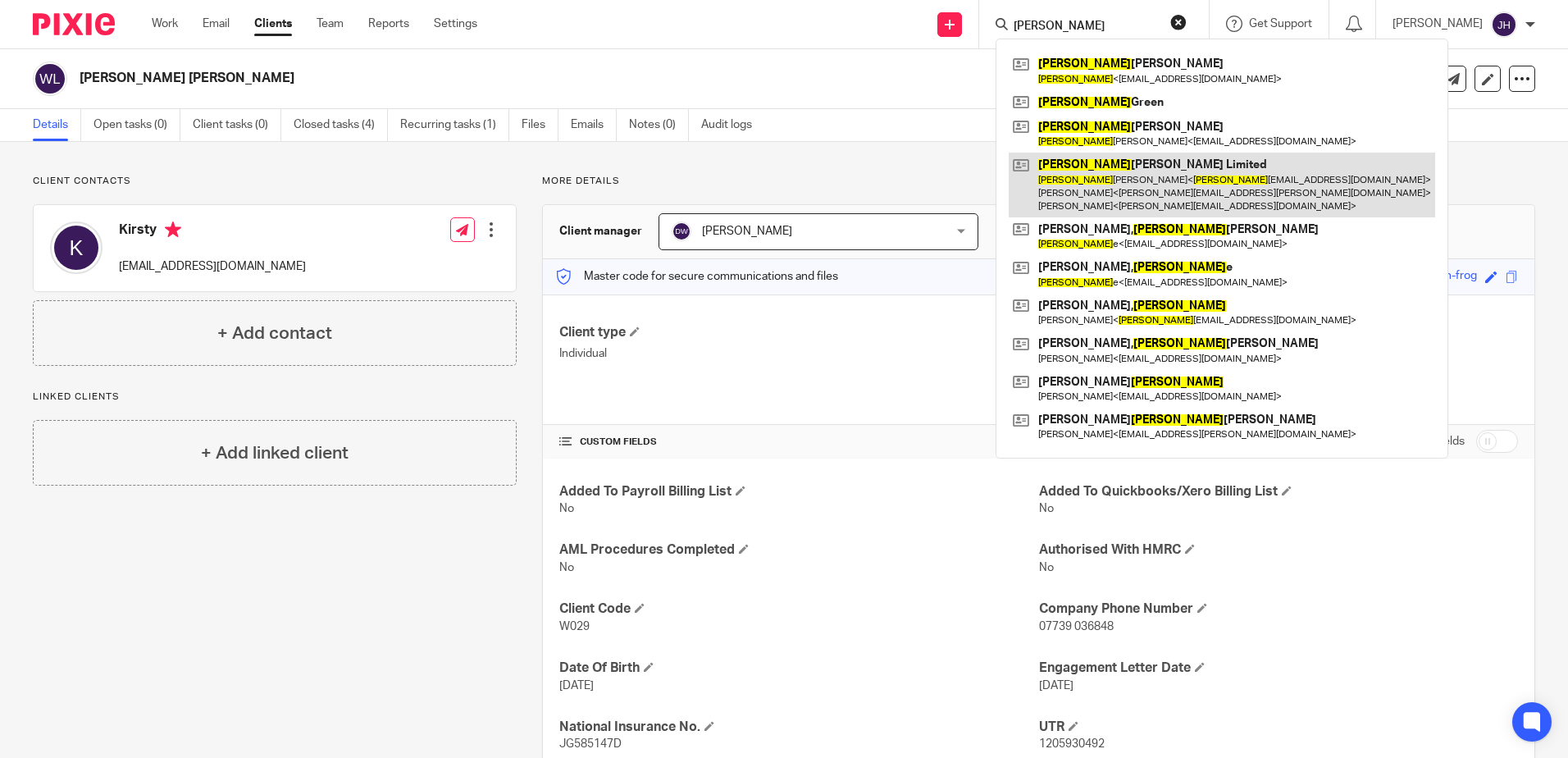
type input "daniel"
click at [1124, 186] on link at bounding box center [1222, 185] width 427 height 65
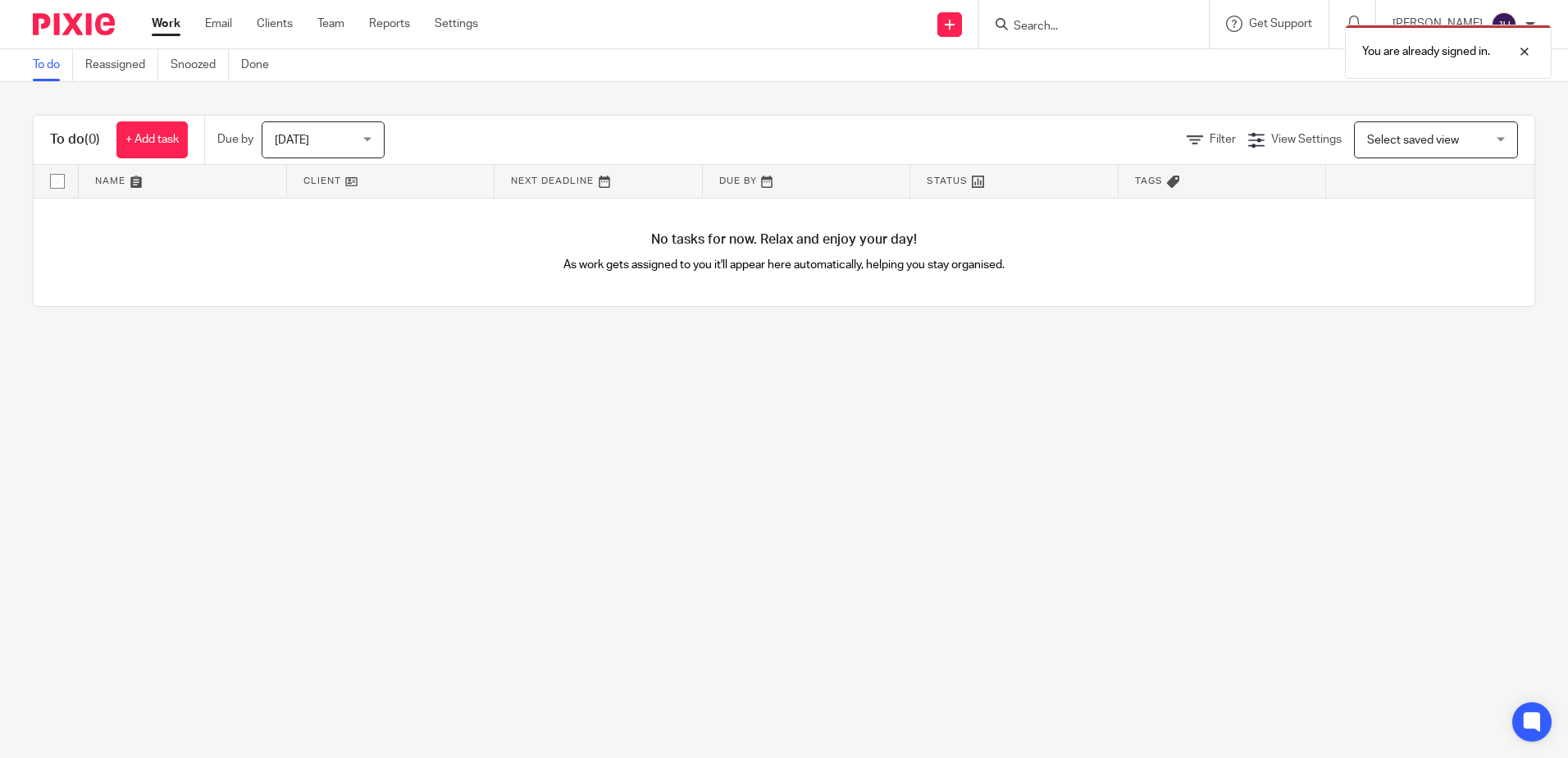
click at [1116, 27] on div "You are already signed in." at bounding box center [1167, 48] width 768 height 62
click at [1456, 44] on p "You are already signed in." at bounding box center [1426, 52] width 128 height 17
click at [1078, 28] on input "Search" at bounding box center [1086, 27] width 148 height 15
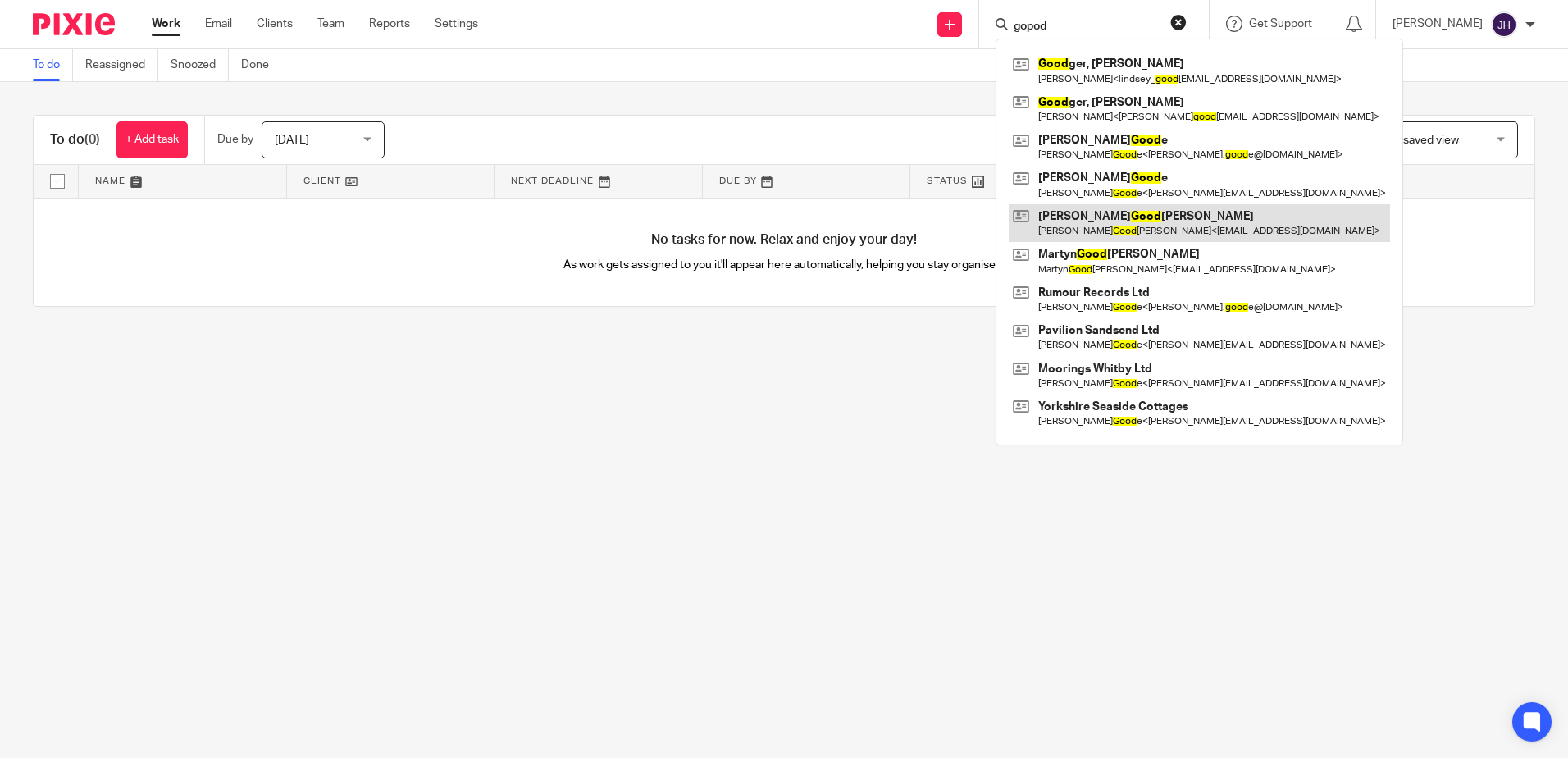
type input "gopod"
click at [1105, 220] on link at bounding box center [1199, 223] width 381 height 38
